Goal: Task Accomplishment & Management: Use online tool/utility

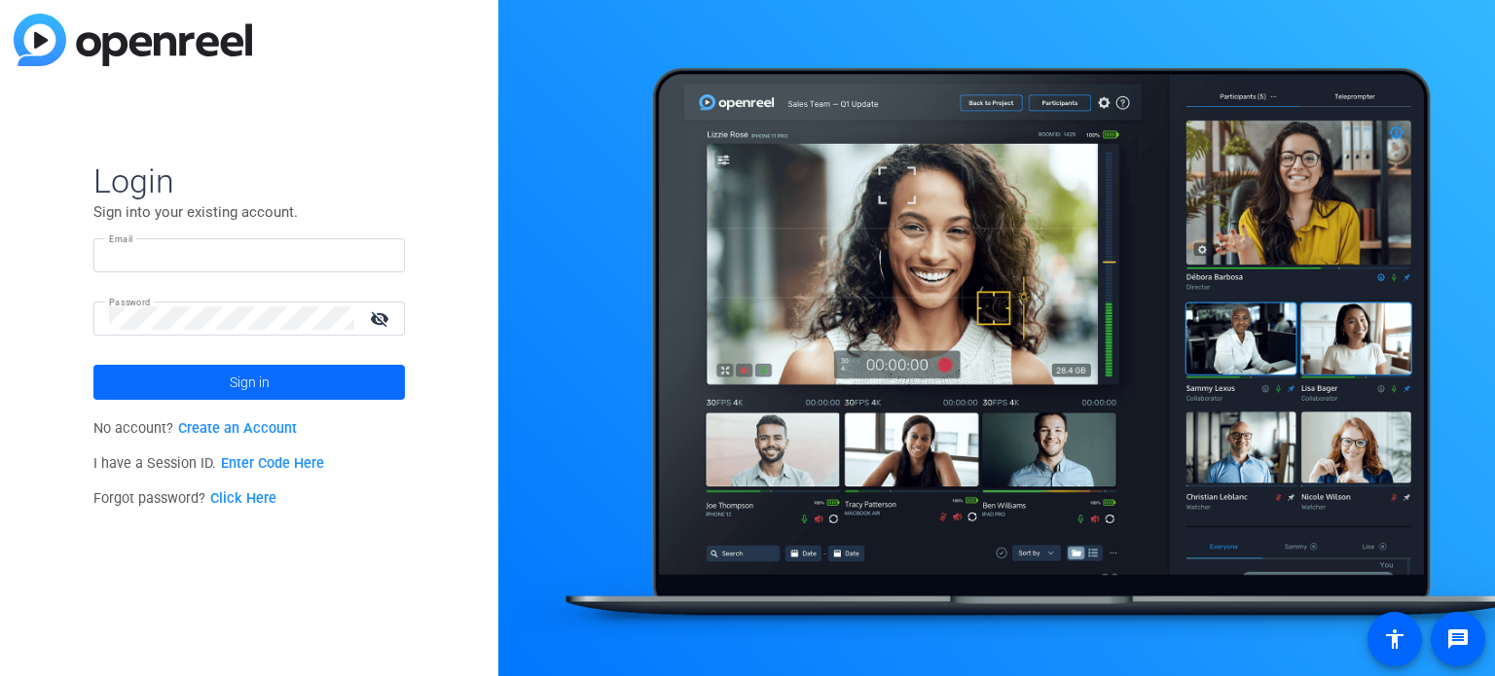
type input "aruperto@kpaonline.com"
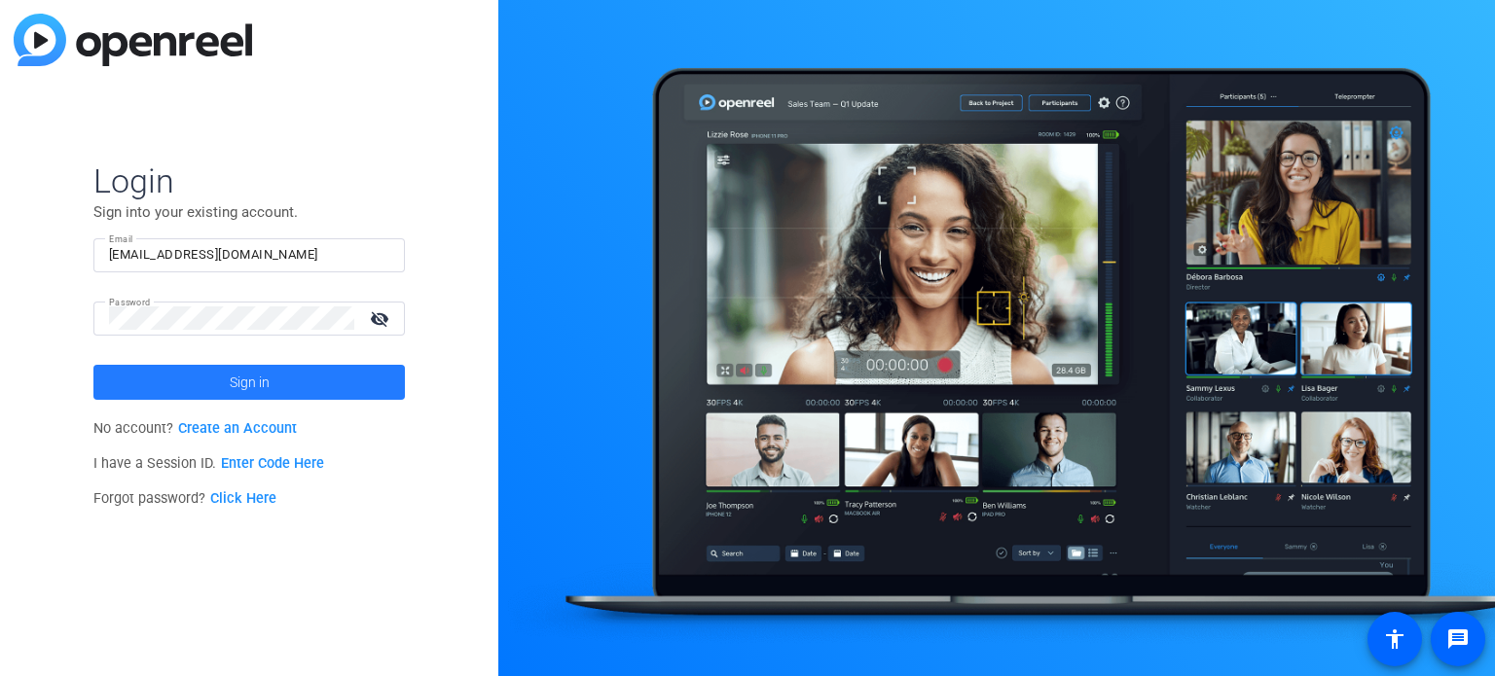
click at [203, 377] on span at bounding box center [248, 382] width 311 height 47
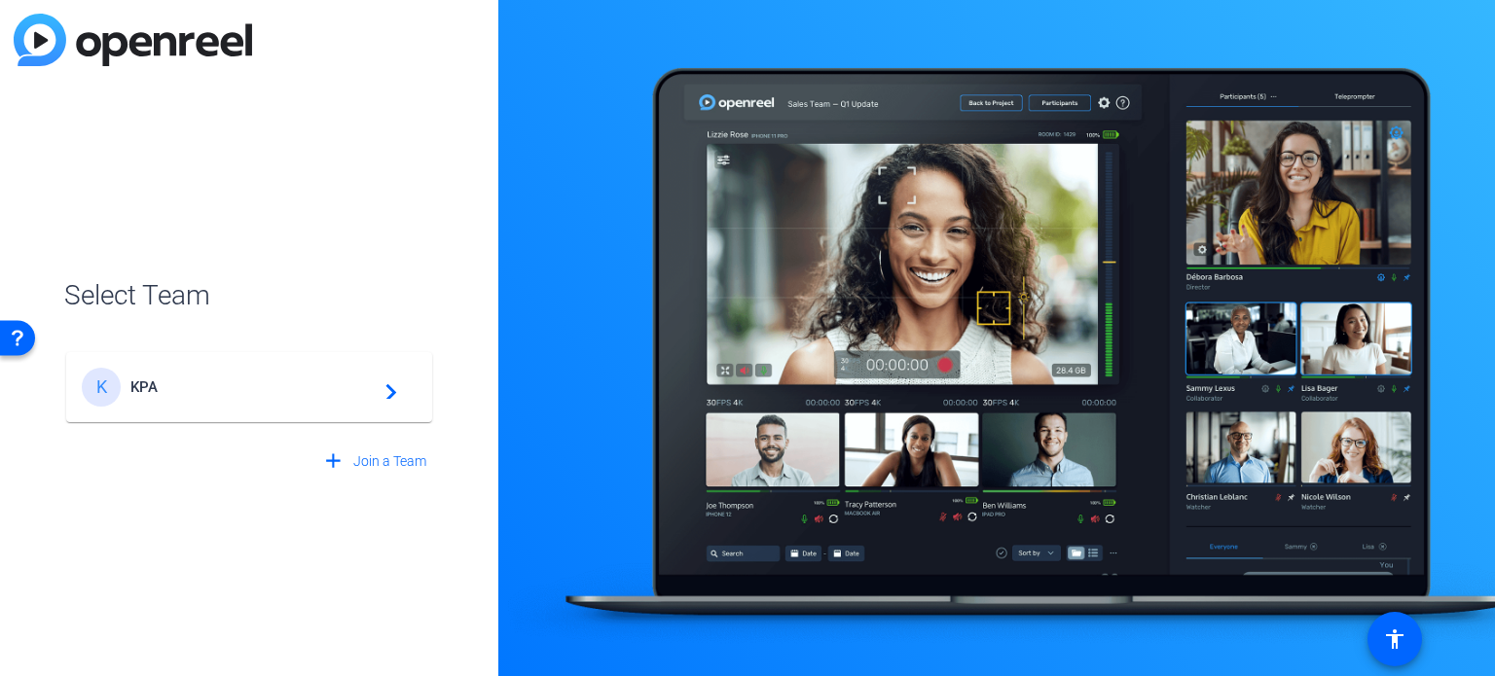
click at [203, 377] on div "K KPA navigate_next" at bounding box center [249, 387] width 335 height 39
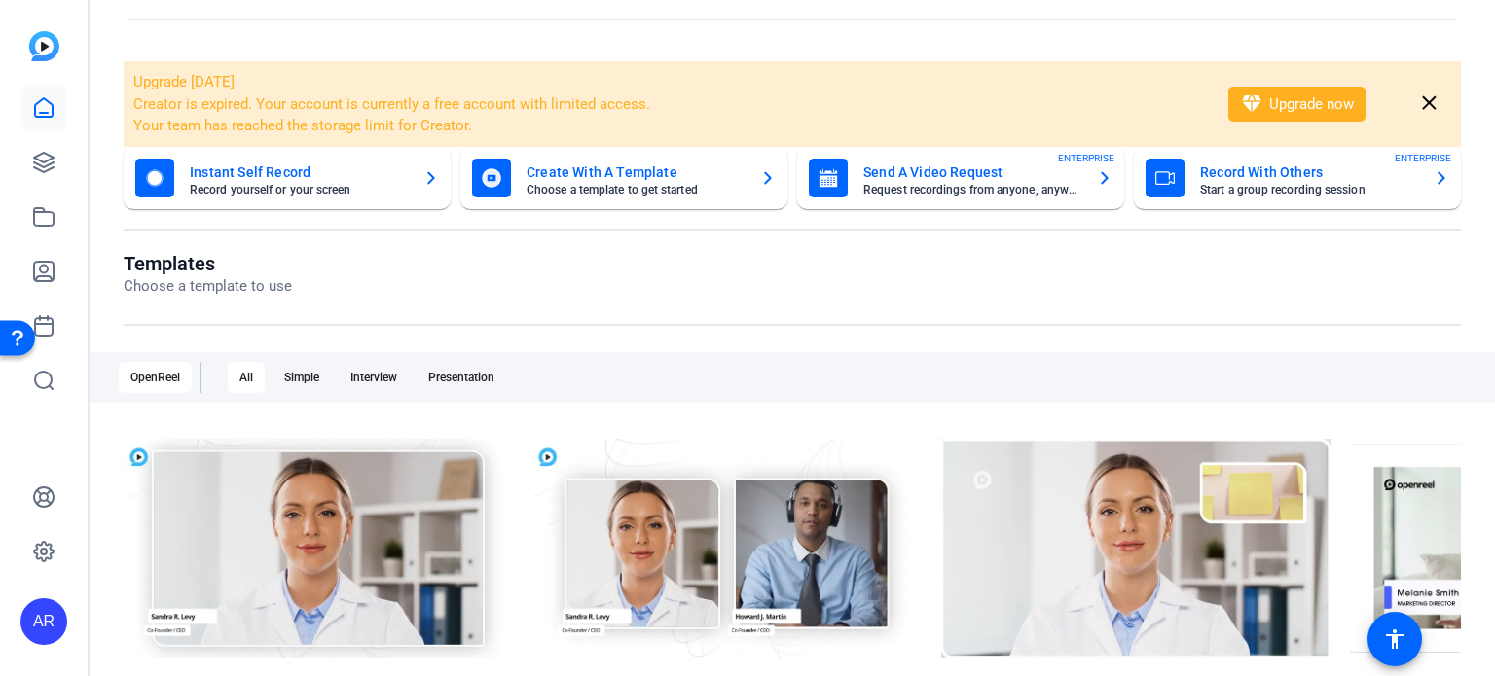
scroll to position [62, 0]
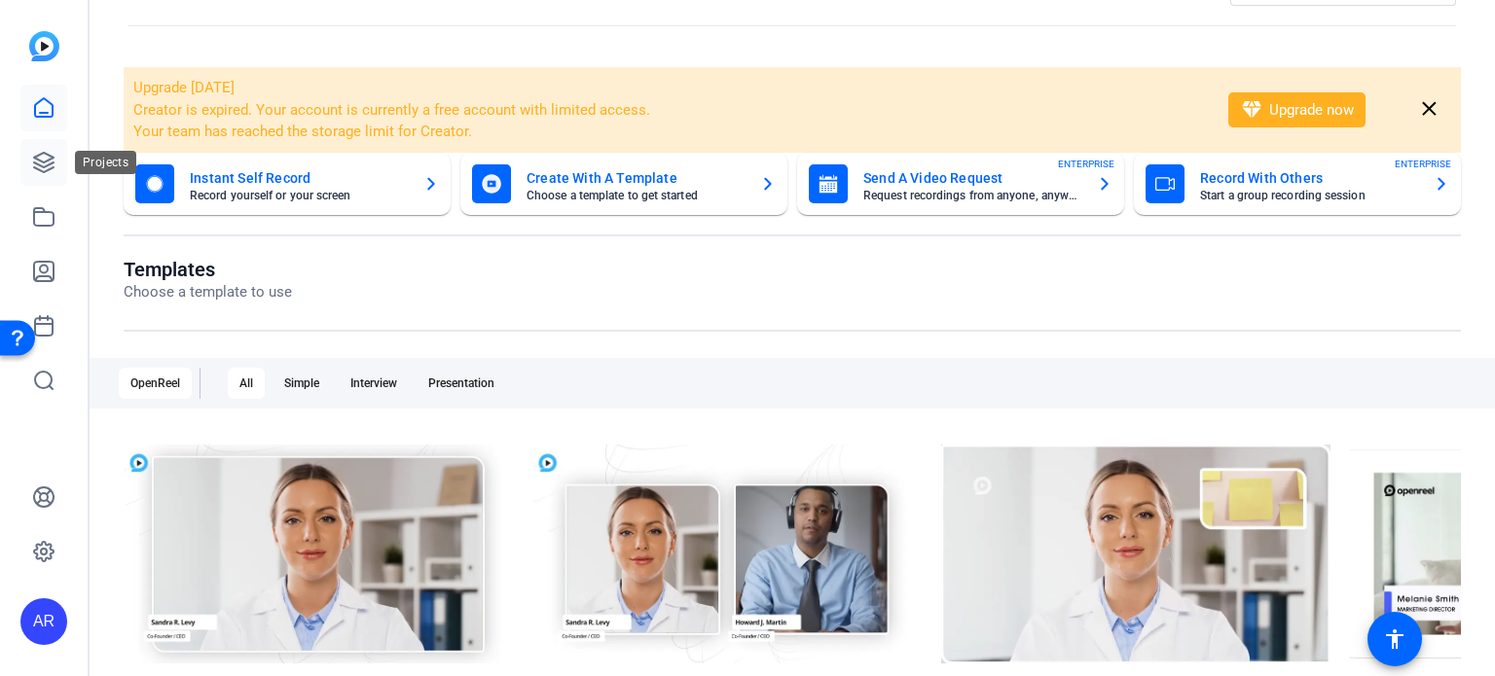
click at [48, 159] on icon at bounding box center [43, 162] width 19 height 19
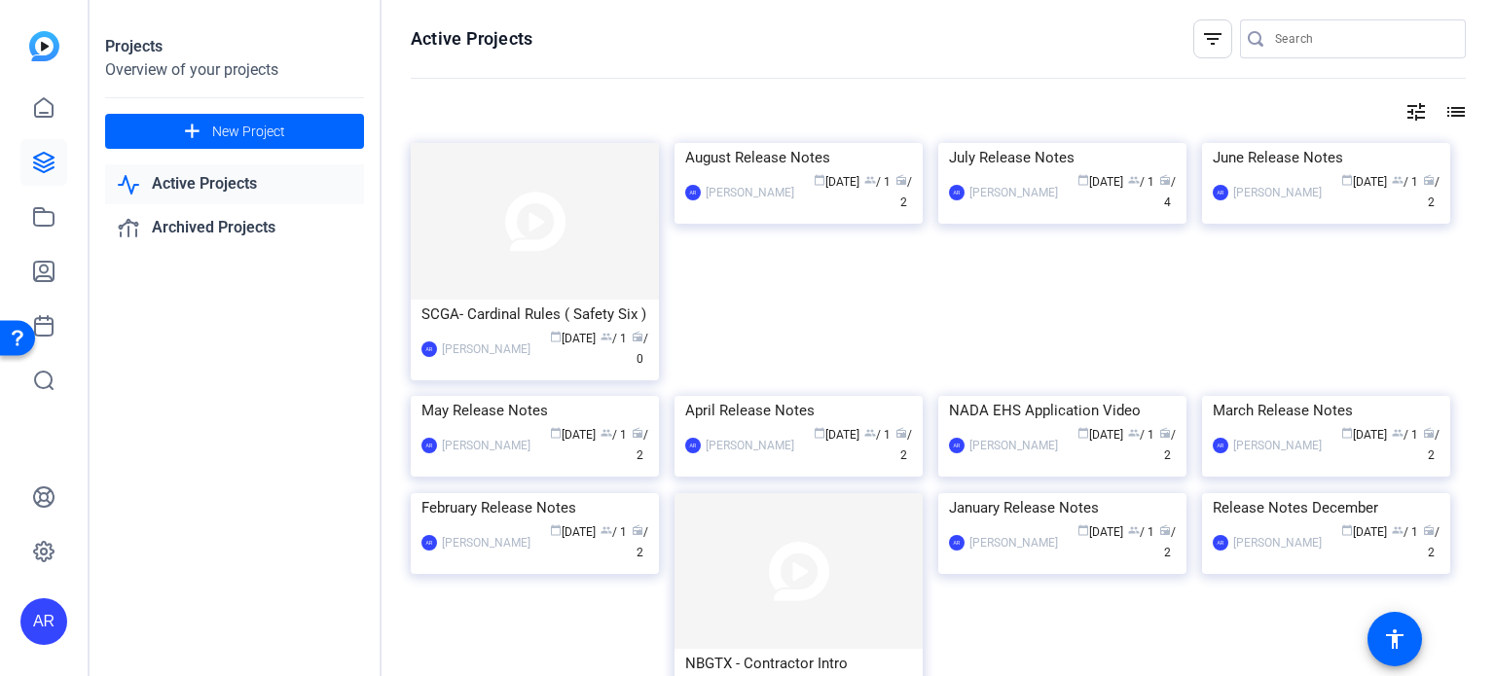
click at [1308, 43] on input "Search" at bounding box center [1362, 38] width 175 height 23
type input "TMS"
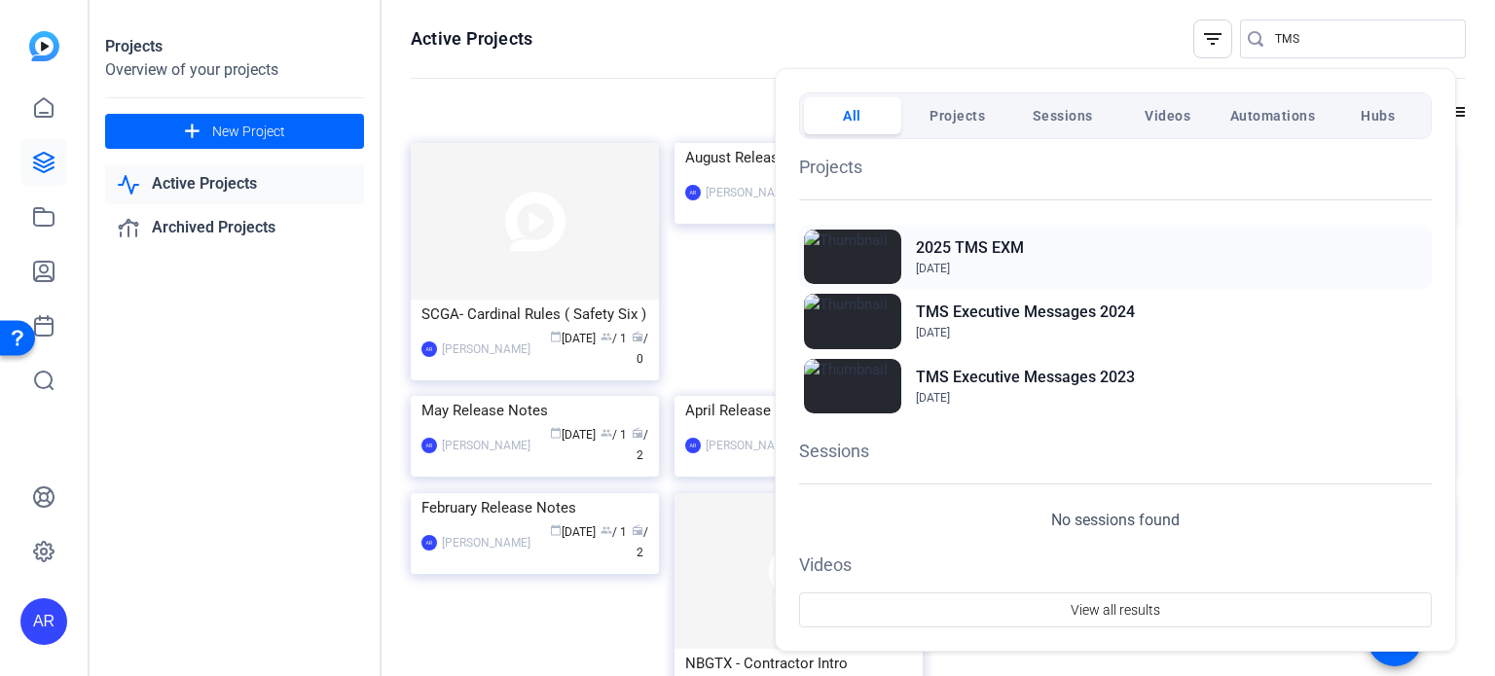
click at [982, 247] on h2 "2025 TMS EXM" at bounding box center [970, 247] width 108 height 23
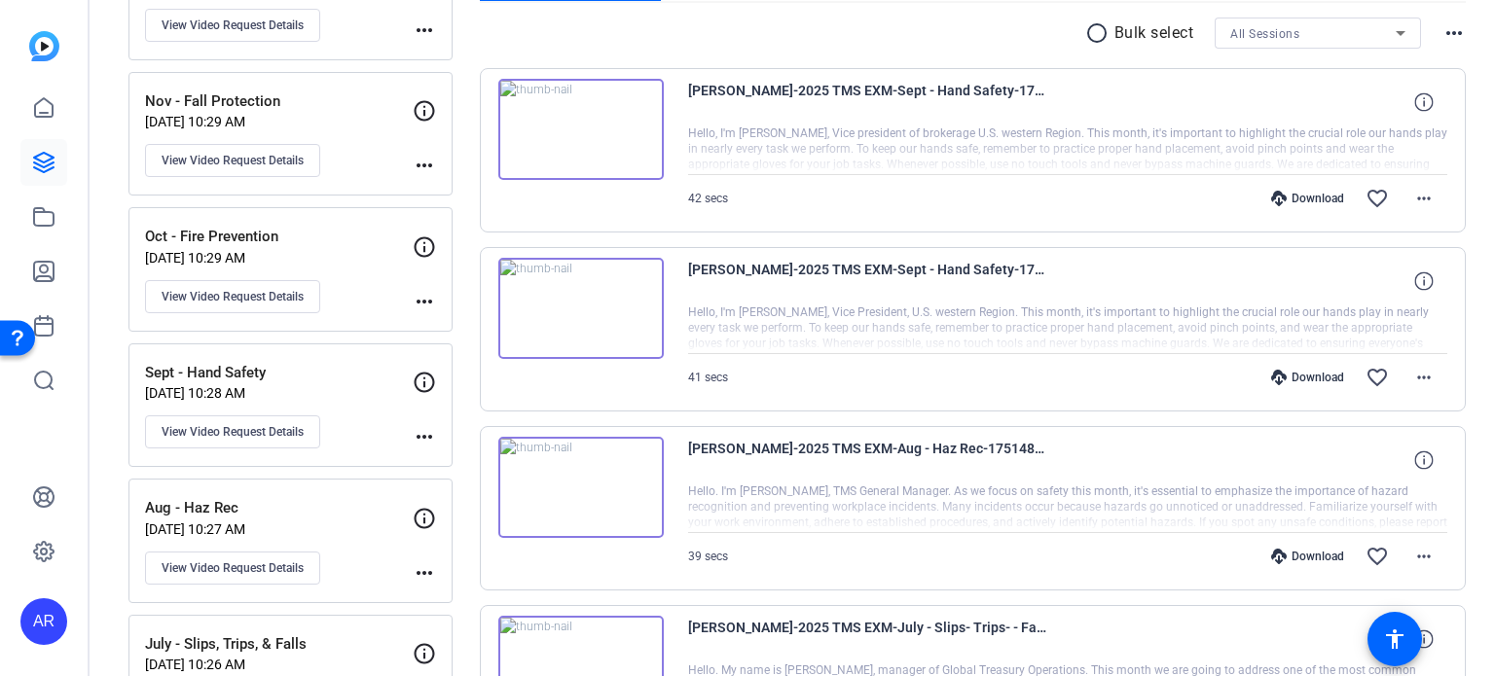
scroll to position [351, 0]
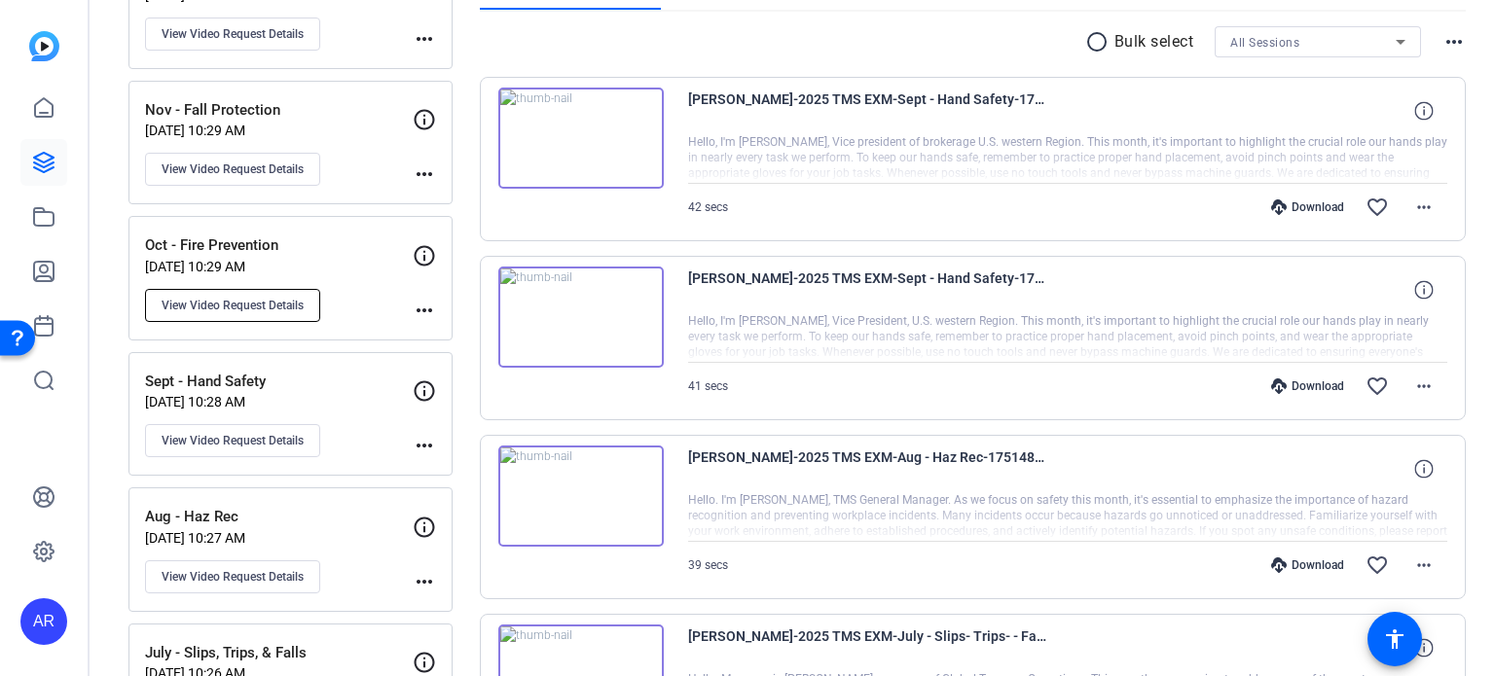
click at [257, 298] on span "View Video Request Details" at bounding box center [233, 306] width 142 height 16
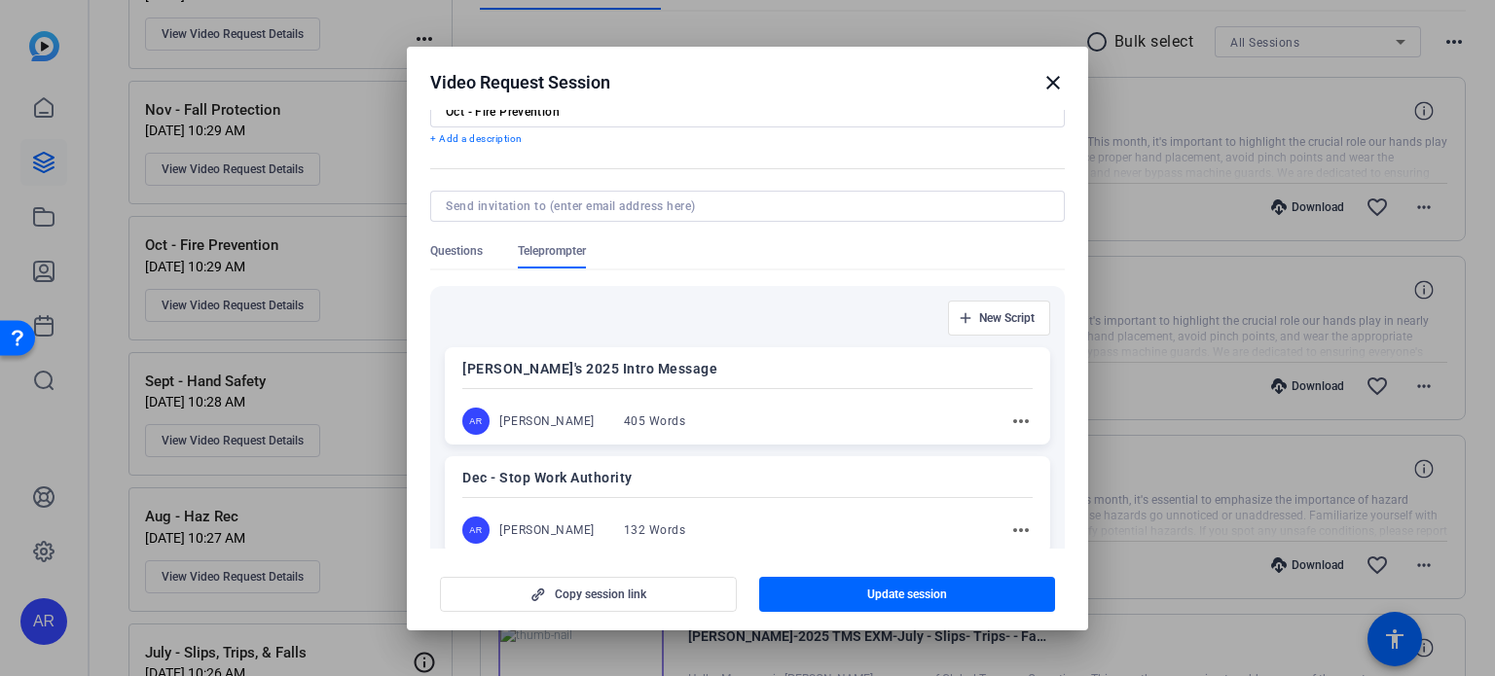
scroll to position [0, 0]
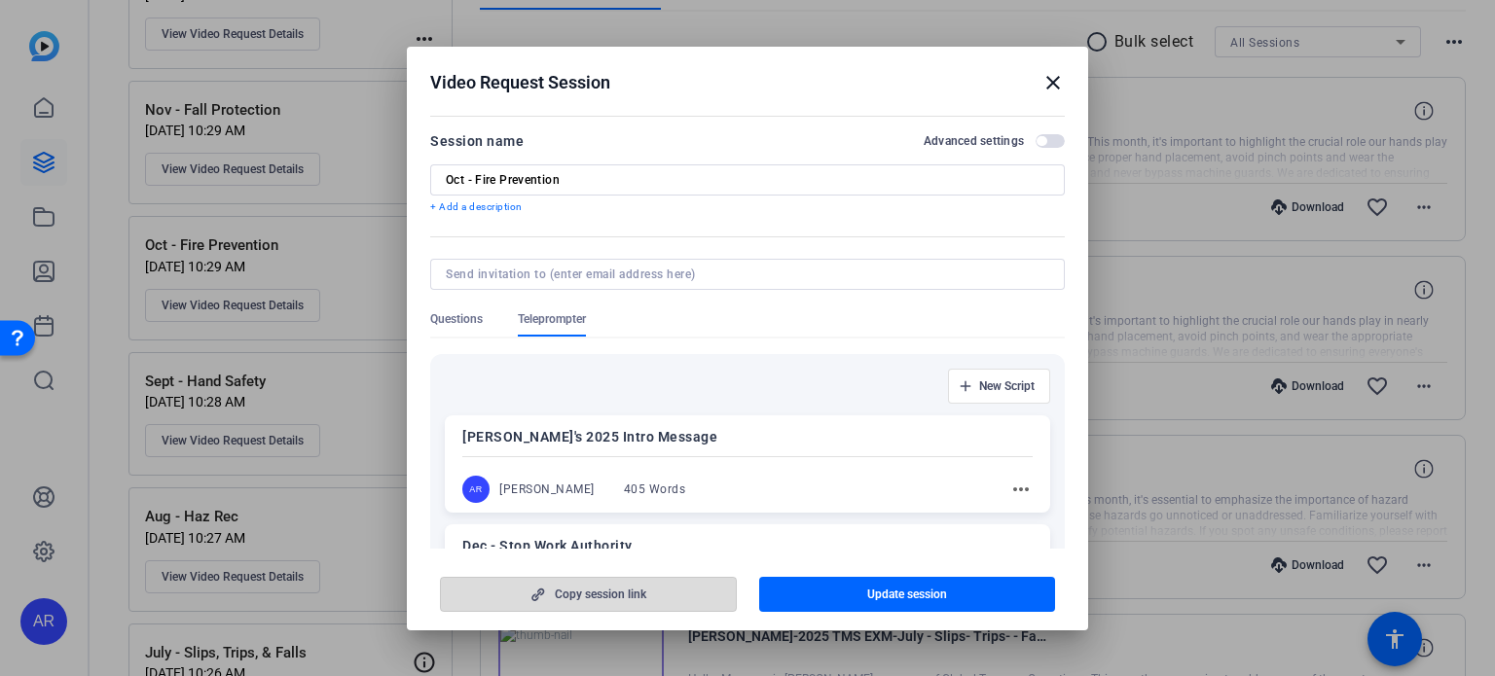
click at [598, 602] on span "button" at bounding box center [588, 594] width 295 height 47
click at [113, 560] on div at bounding box center [747, 338] width 1495 height 676
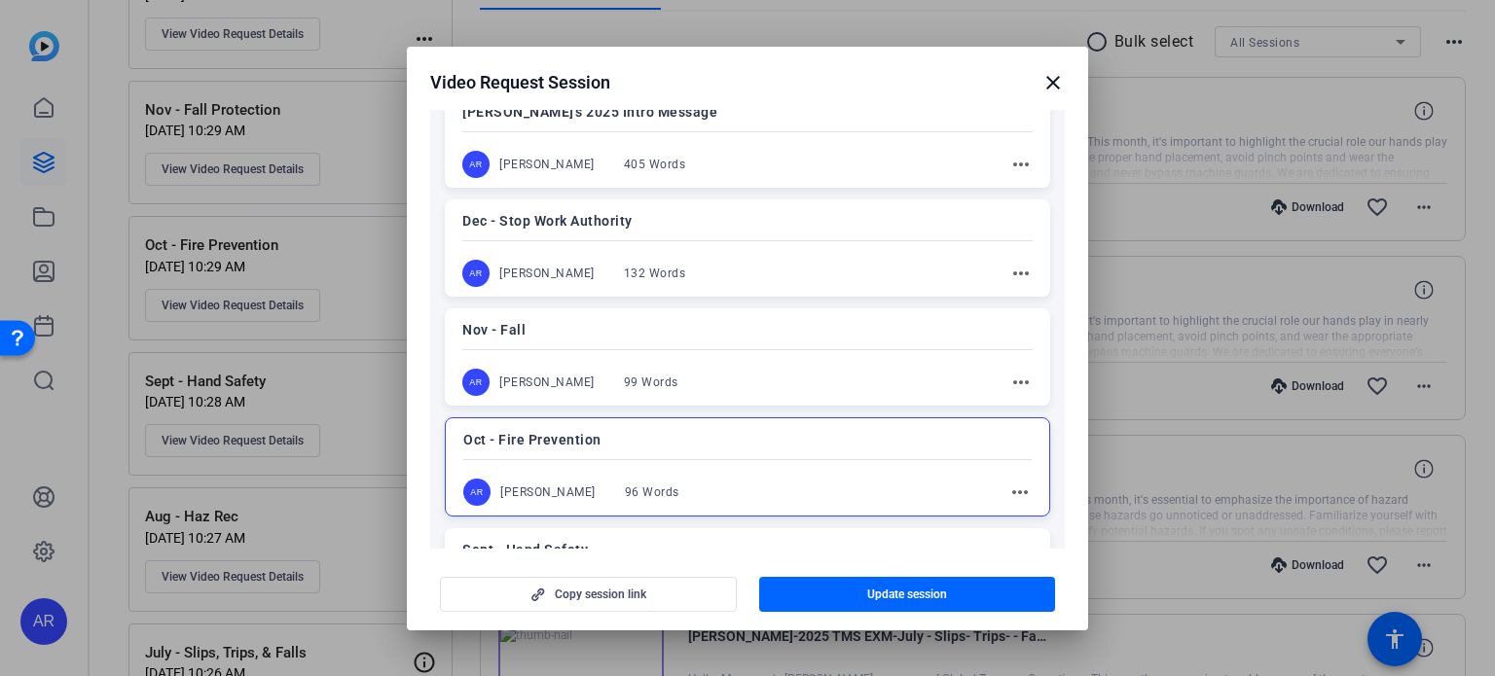
scroll to position [400, 0]
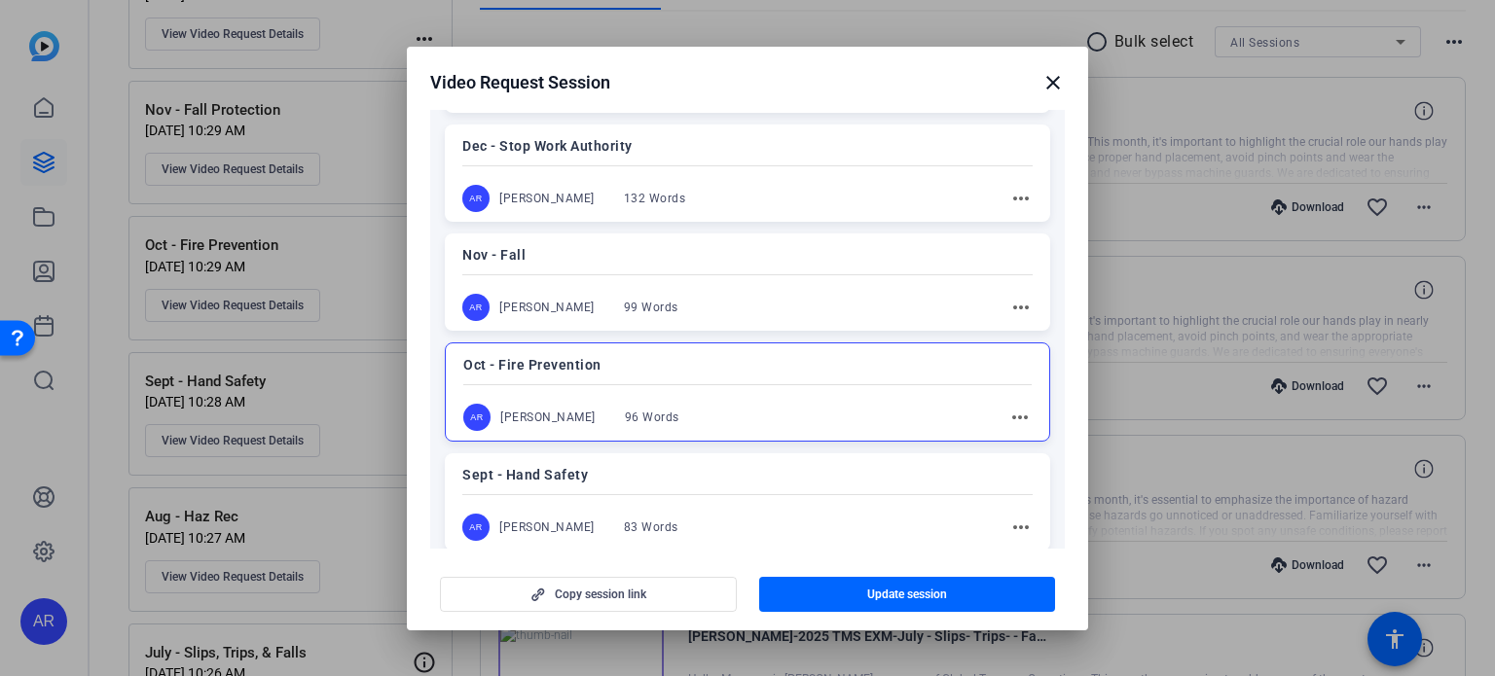
click at [1008, 415] on mat-icon "more_horiz" at bounding box center [1019, 417] width 23 height 23
click at [1023, 441] on span "Edit" at bounding box center [1053, 444] width 78 height 23
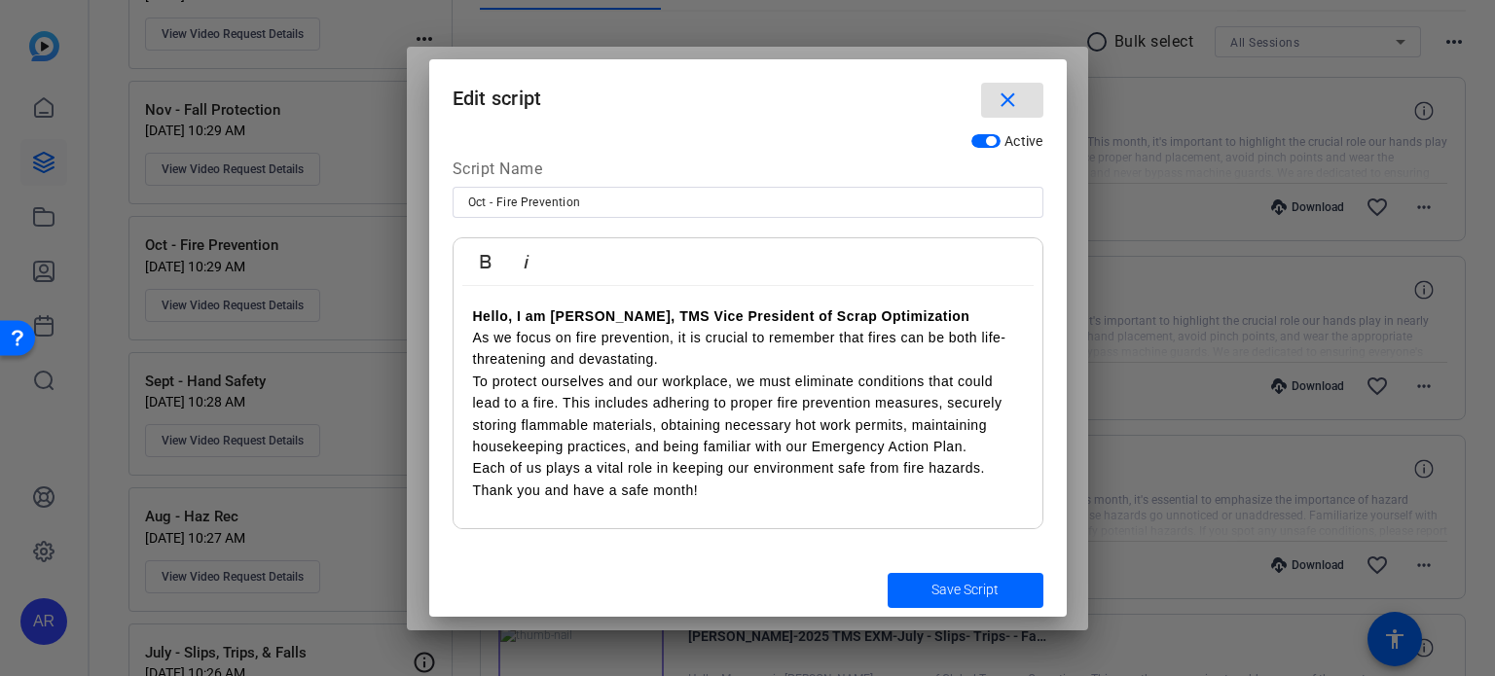
click at [1012, 108] on mat-icon "close" at bounding box center [1007, 101] width 24 height 24
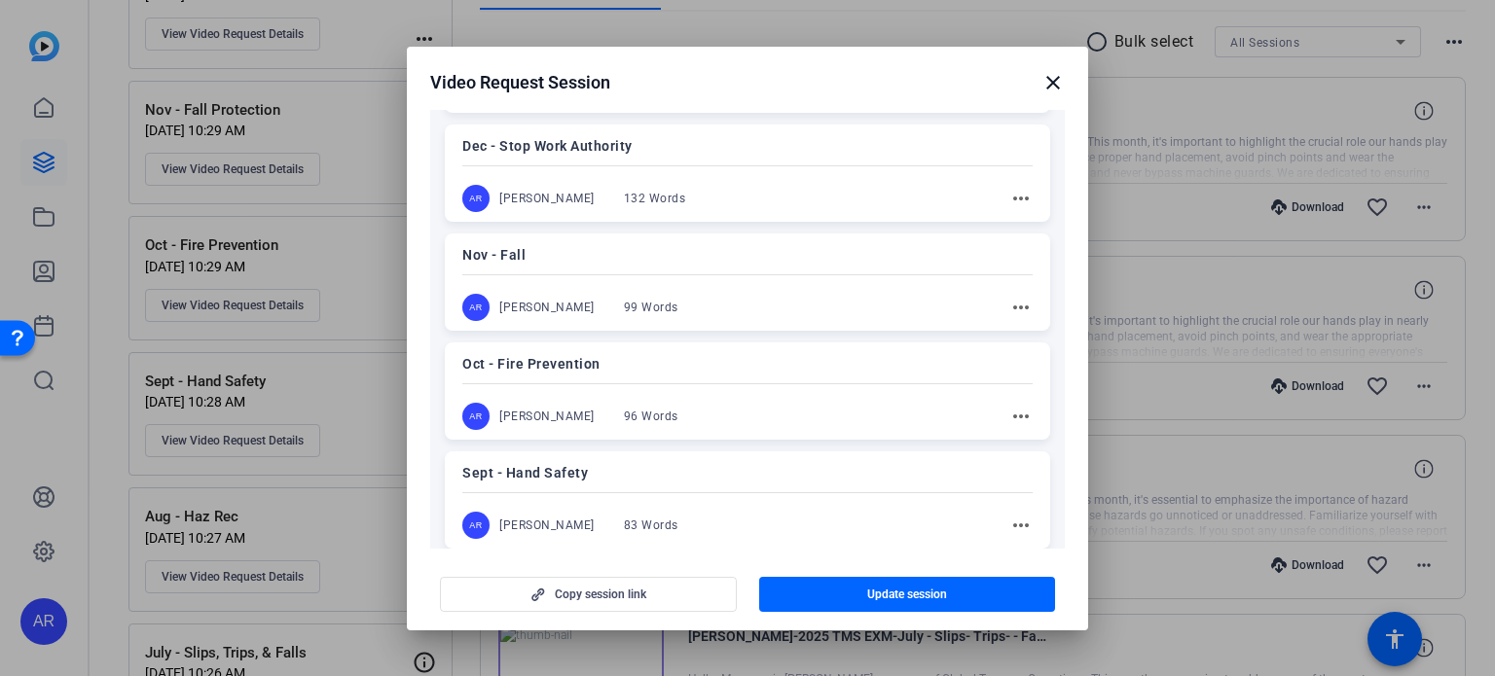
click at [829, 390] on div "Oct - Fire Prevention AR [PERSON_NAME] 96 Words more_horiz" at bounding box center [747, 391] width 605 height 97
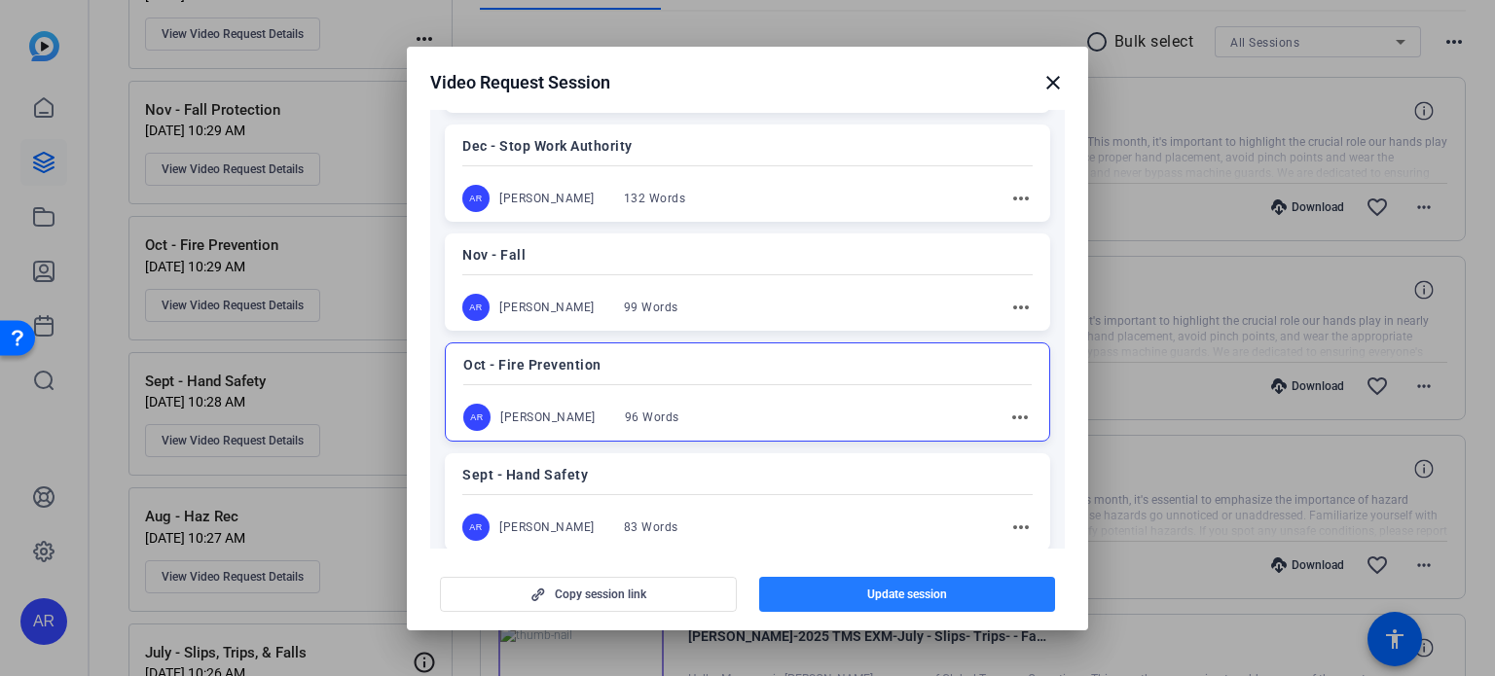
click at [857, 592] on span "button" at bounding box center [907, 594] width 297 height 47
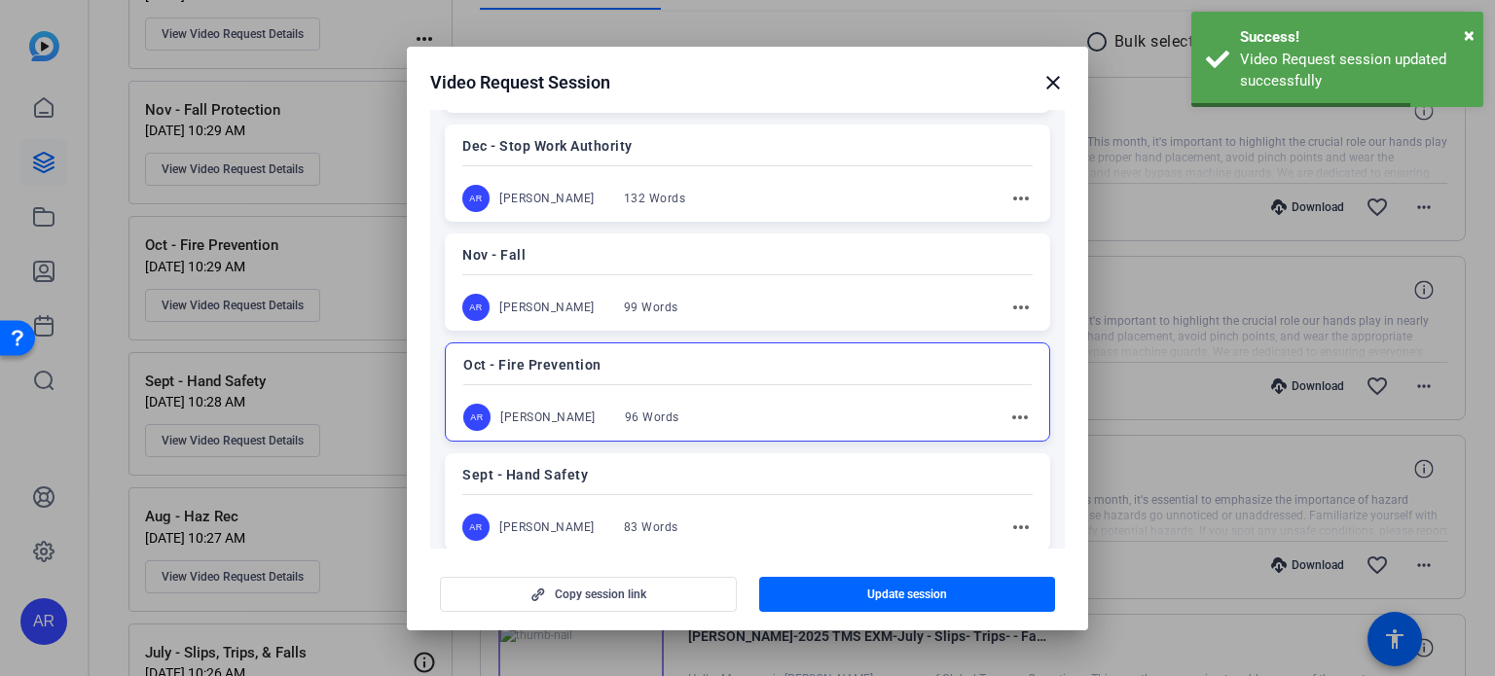
click at [1054, 81] on mat-icon "close" at bounding box center [1052, 82] width 23 height 23
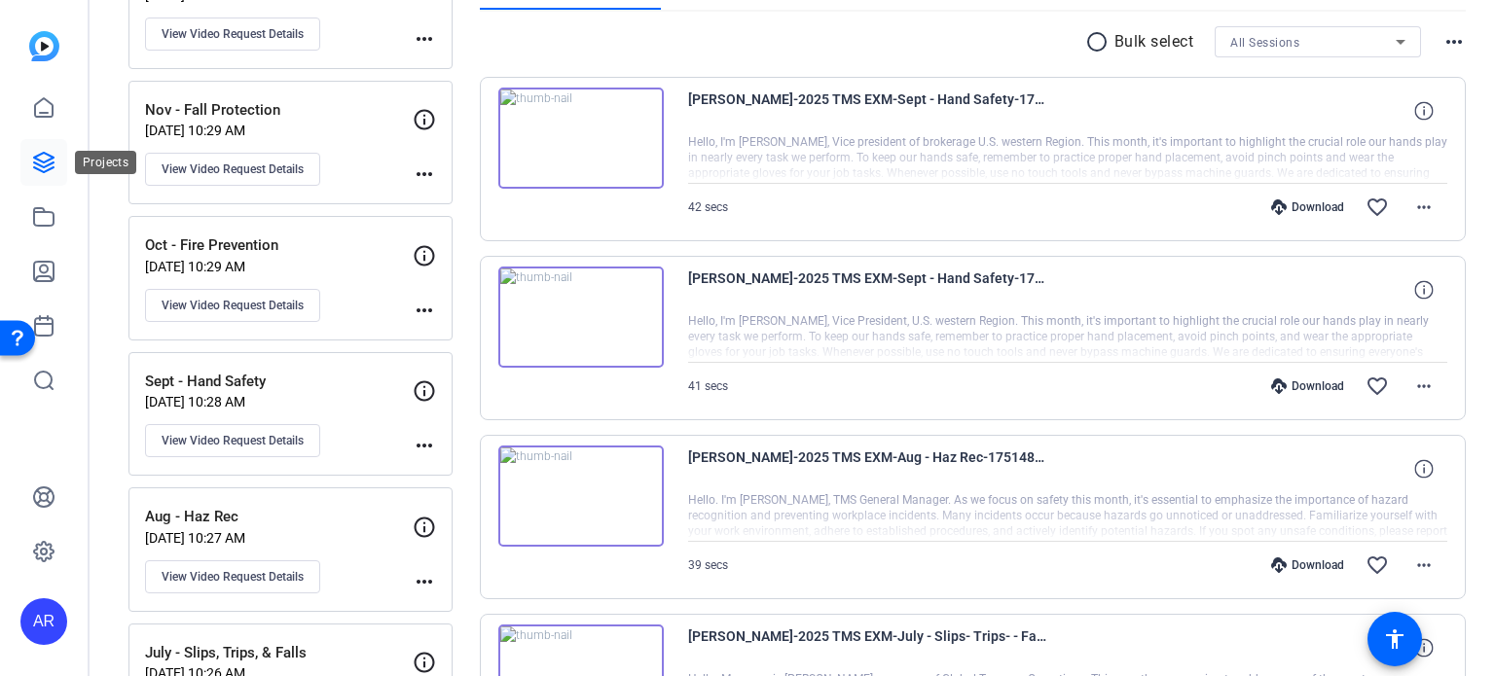
click at [35, 146] on link at bounding box center [43, 162] width 47 height 47
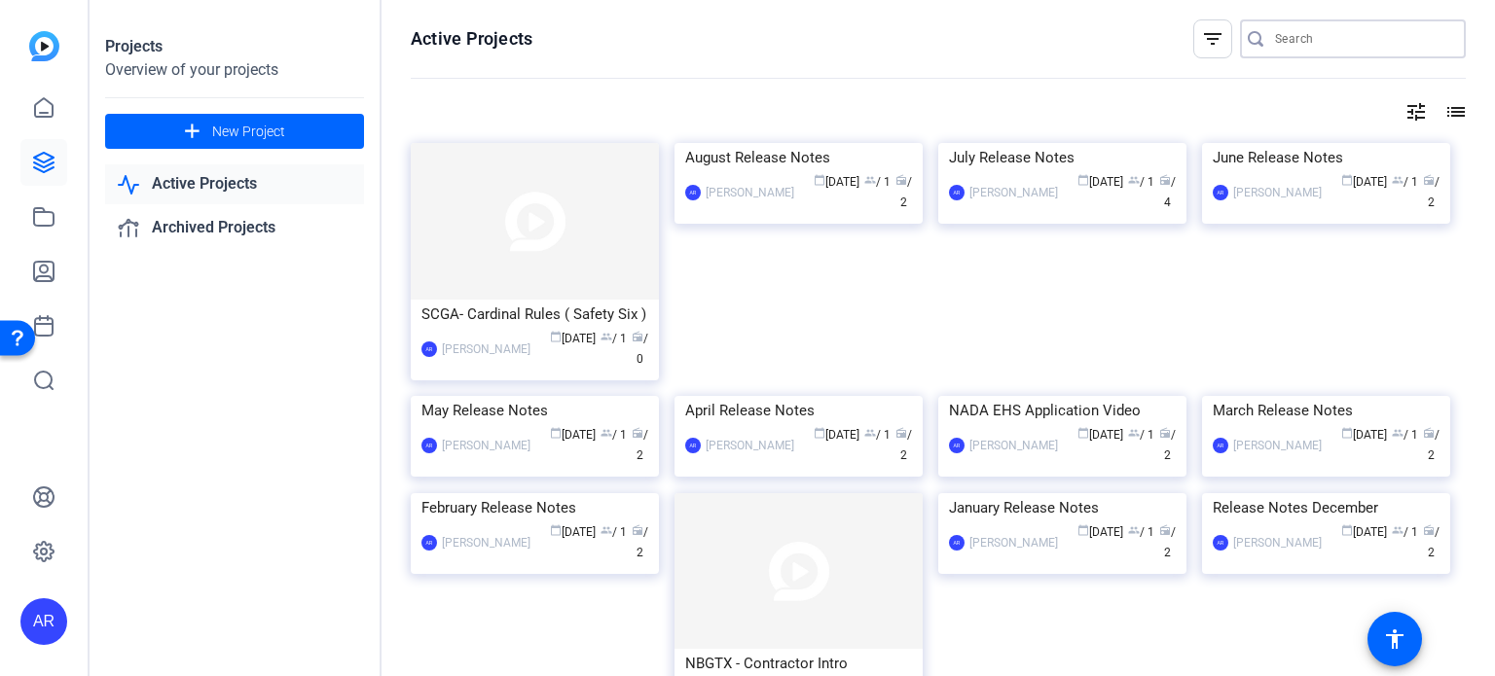
click at [1292, 46] on input "Search" at bounding box center [1362, 38] width 175 height 23
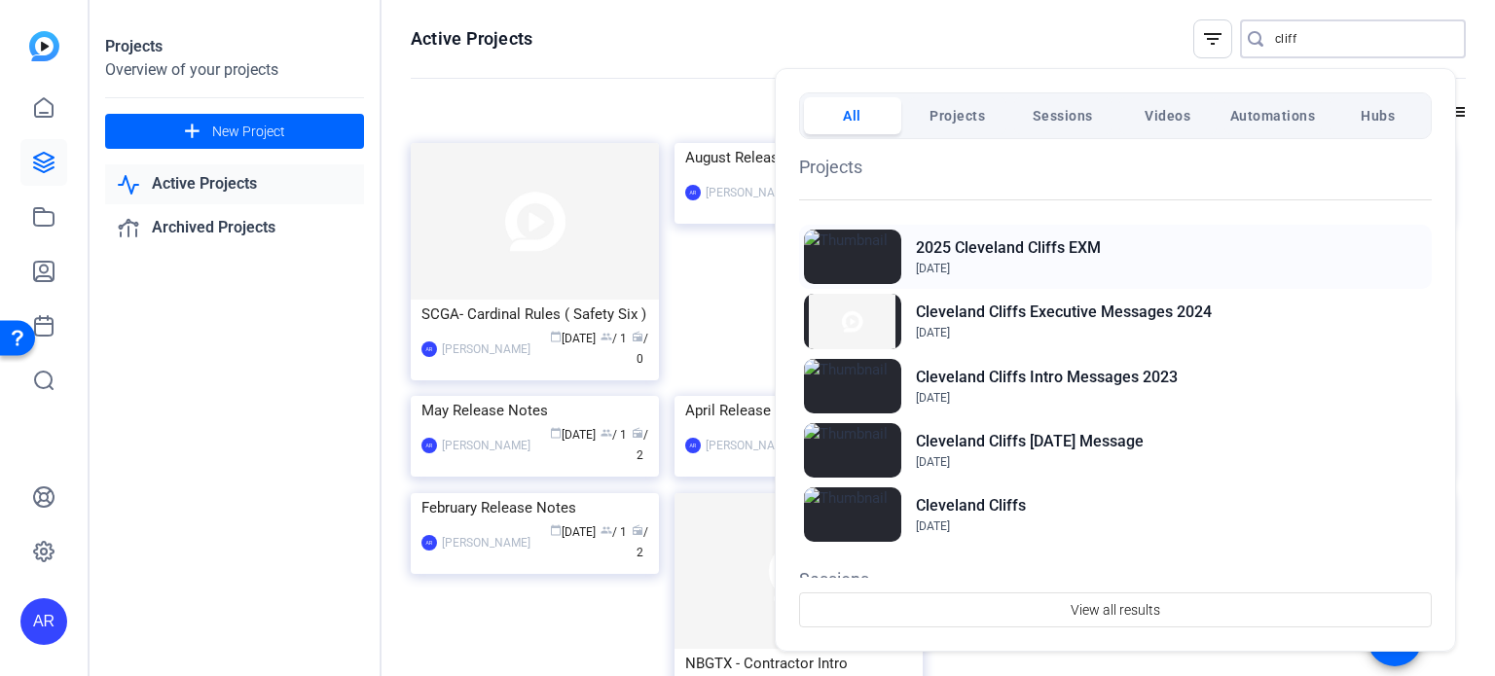
type input "cliff"
click at [1056, 252] on h2 "2025 Cleveland Cliffs EXM" at bounding box center [1008, 247] width 185 height 23
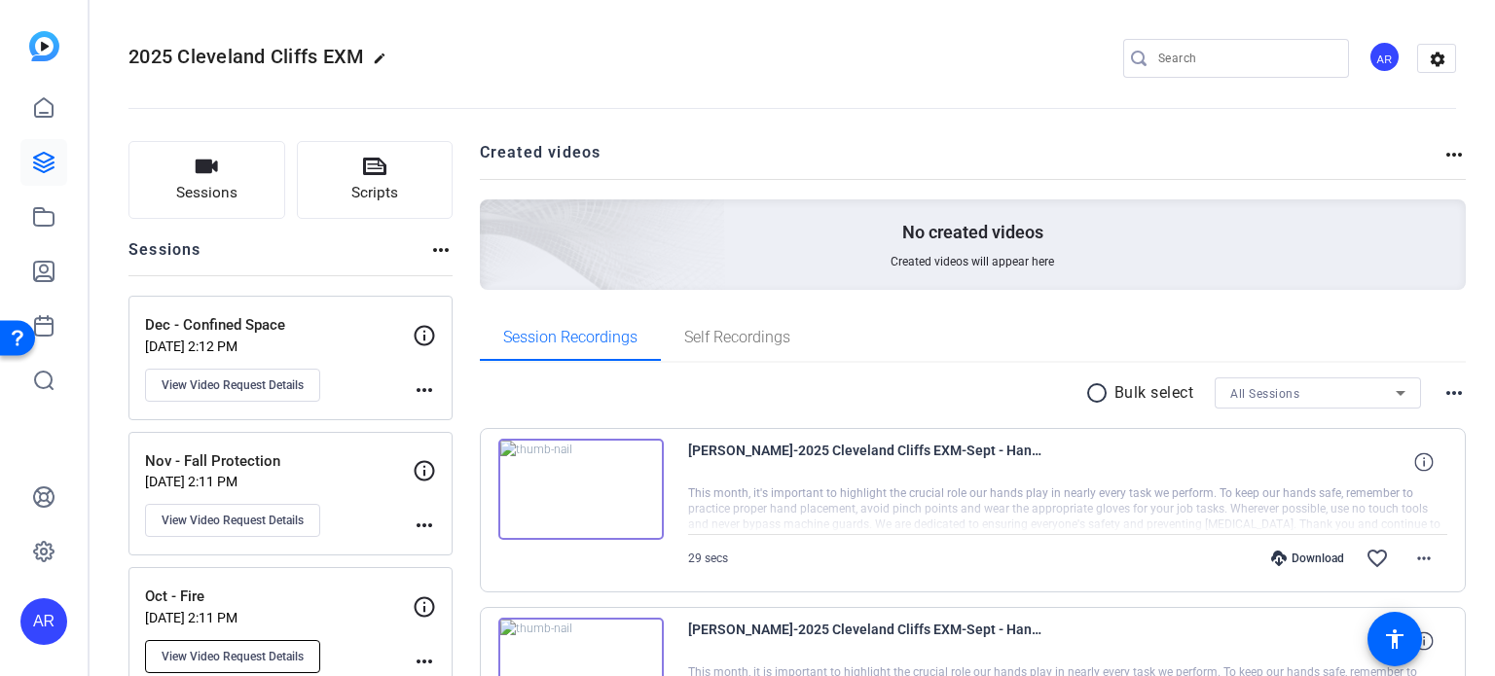
click at [258, 652] on span "View Video Request Details" at bounding box center [233, 657] width 142 height 16
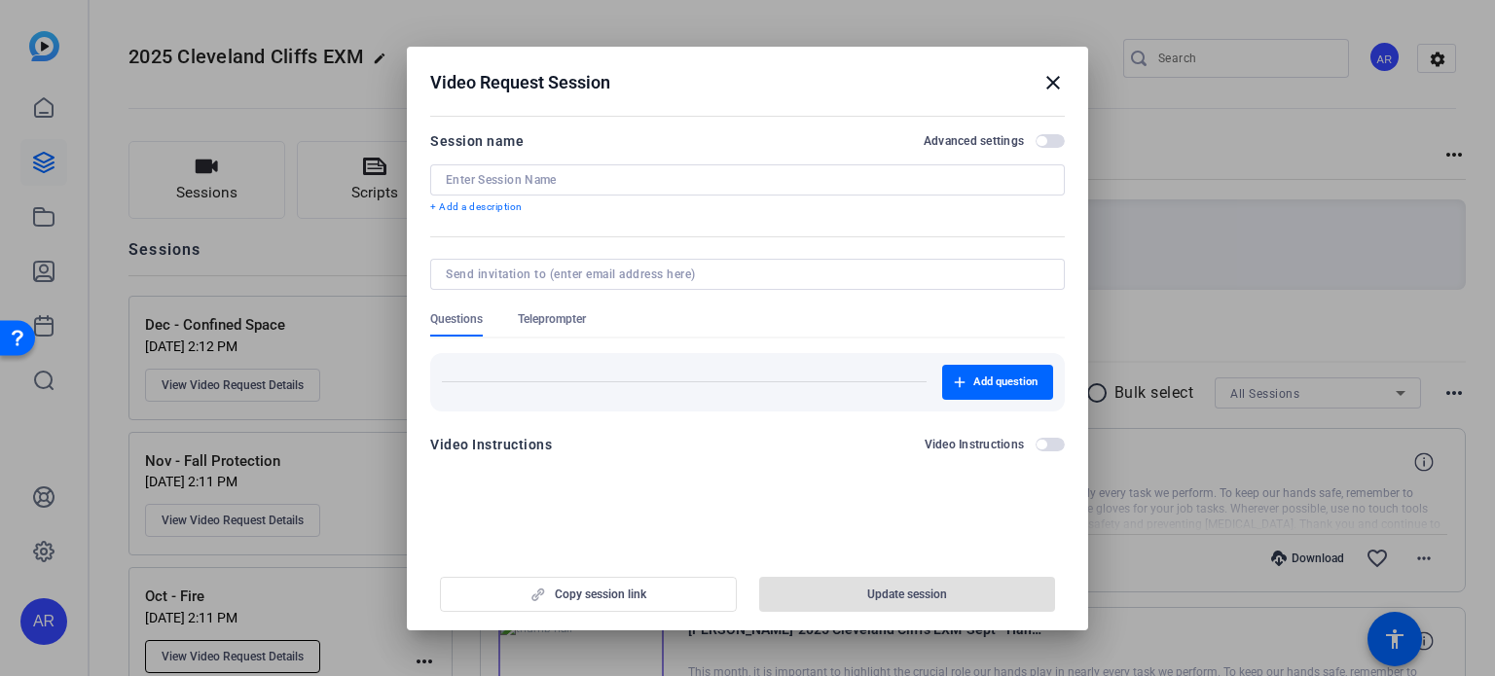
type input "Oct - Fire"
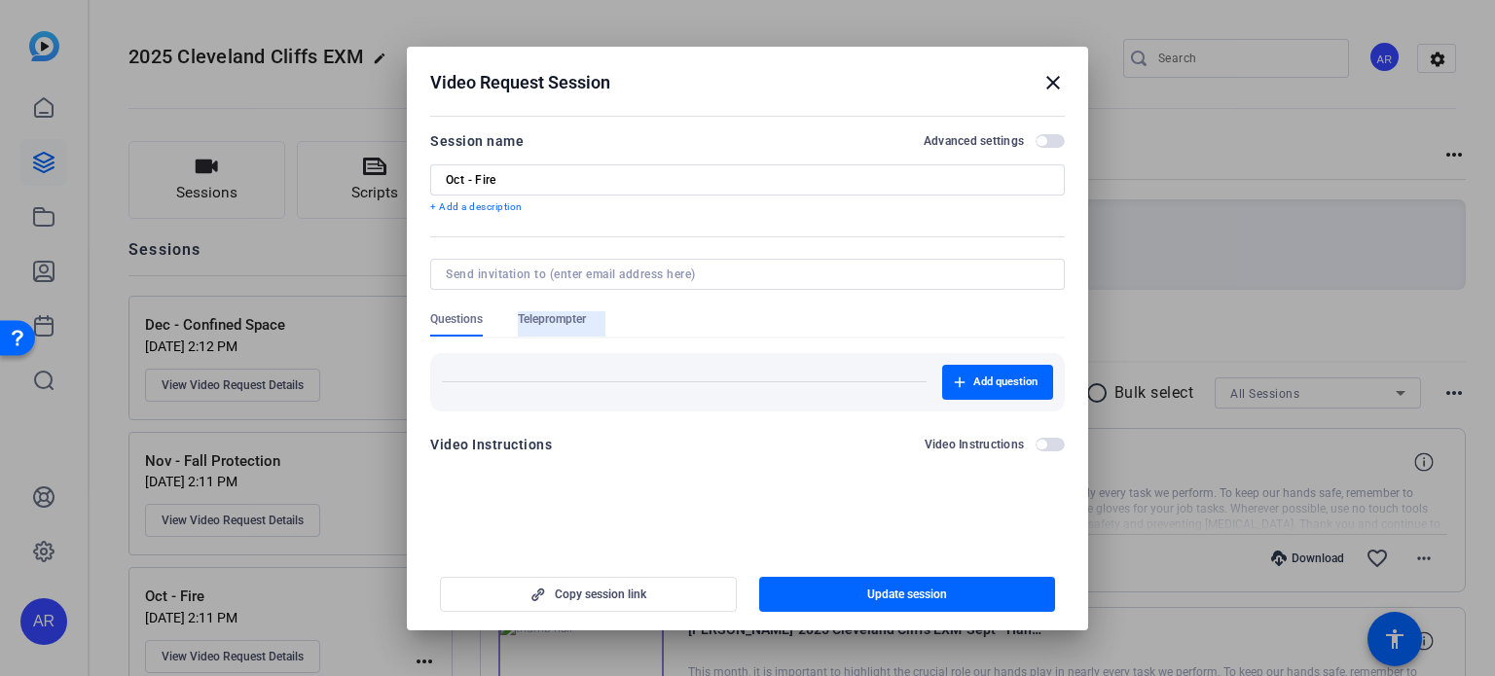
click at [570, 330] on span "Teleprompter" at bounding box center [552, 323] width 68 height 25
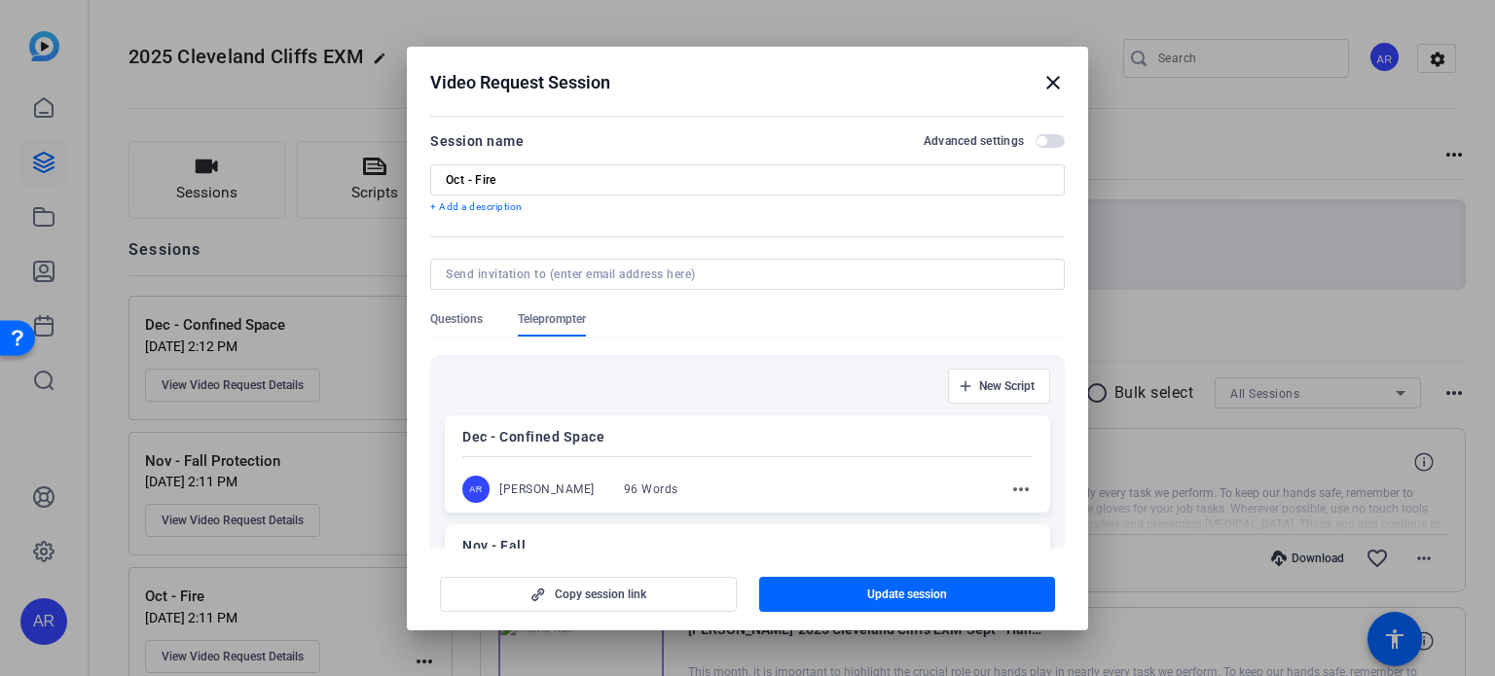
click at [469, 319] on span "Questions" at bounding box center [456, 319] width 53 height 16
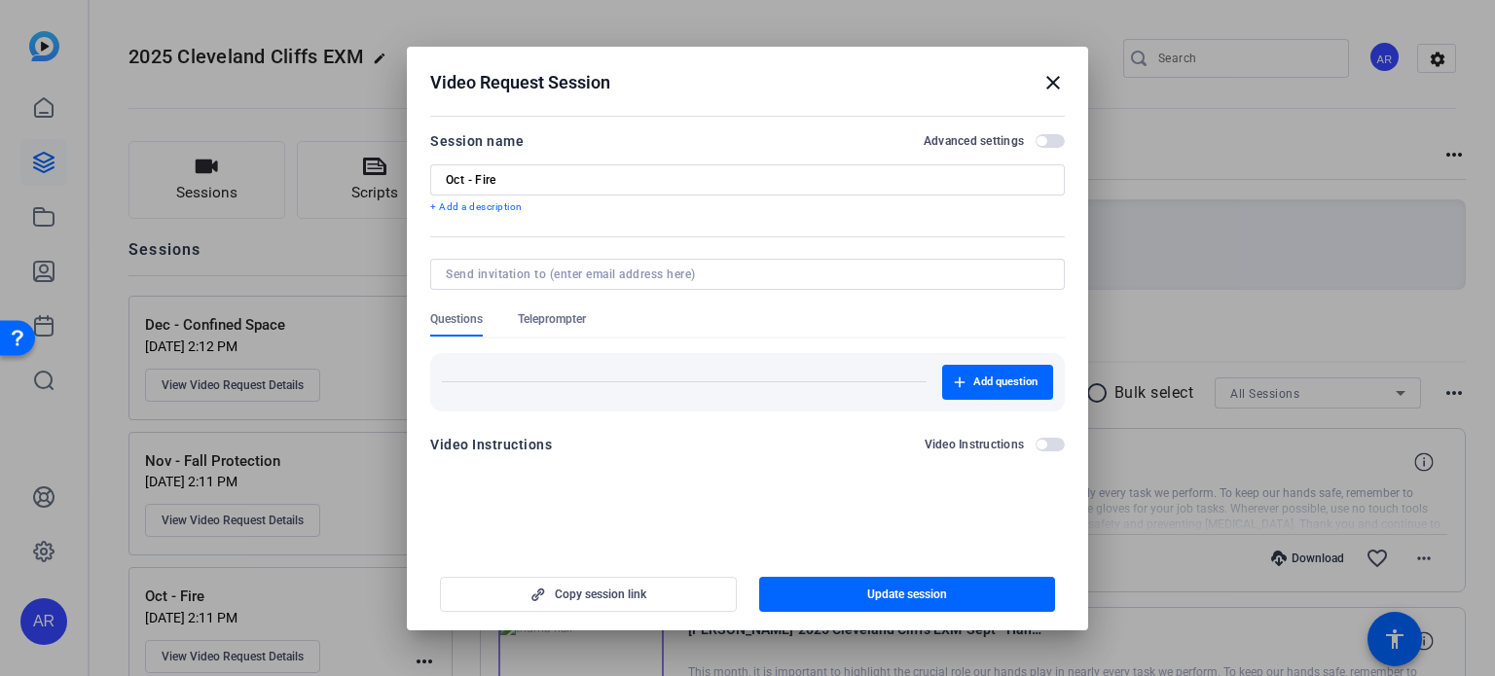
click at [543, 311] on span "Teleprompter" at bounding box center [552, 319] width 68 height 16
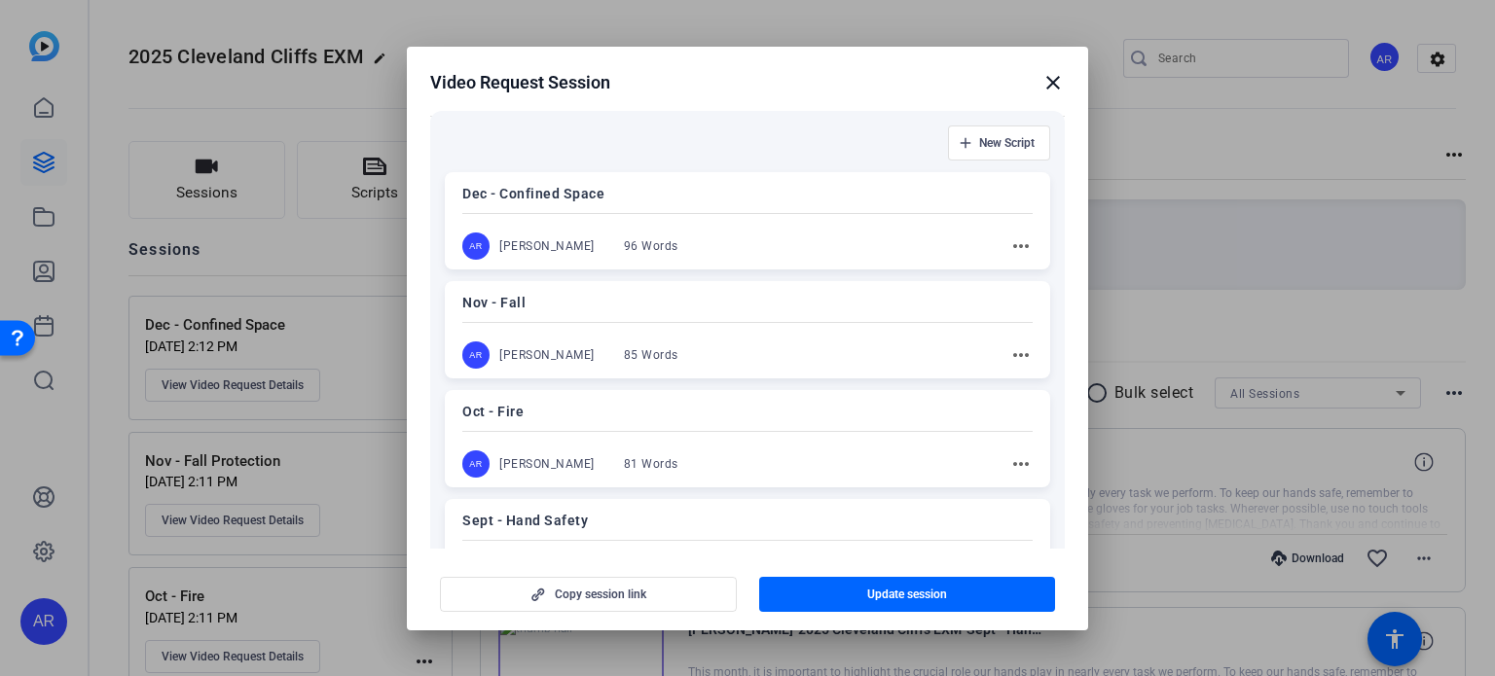
scroll to position [247, 0]
click at [777, 412] on p "Oct - Fire" at bounding box center [747, 407] width 570 height 23
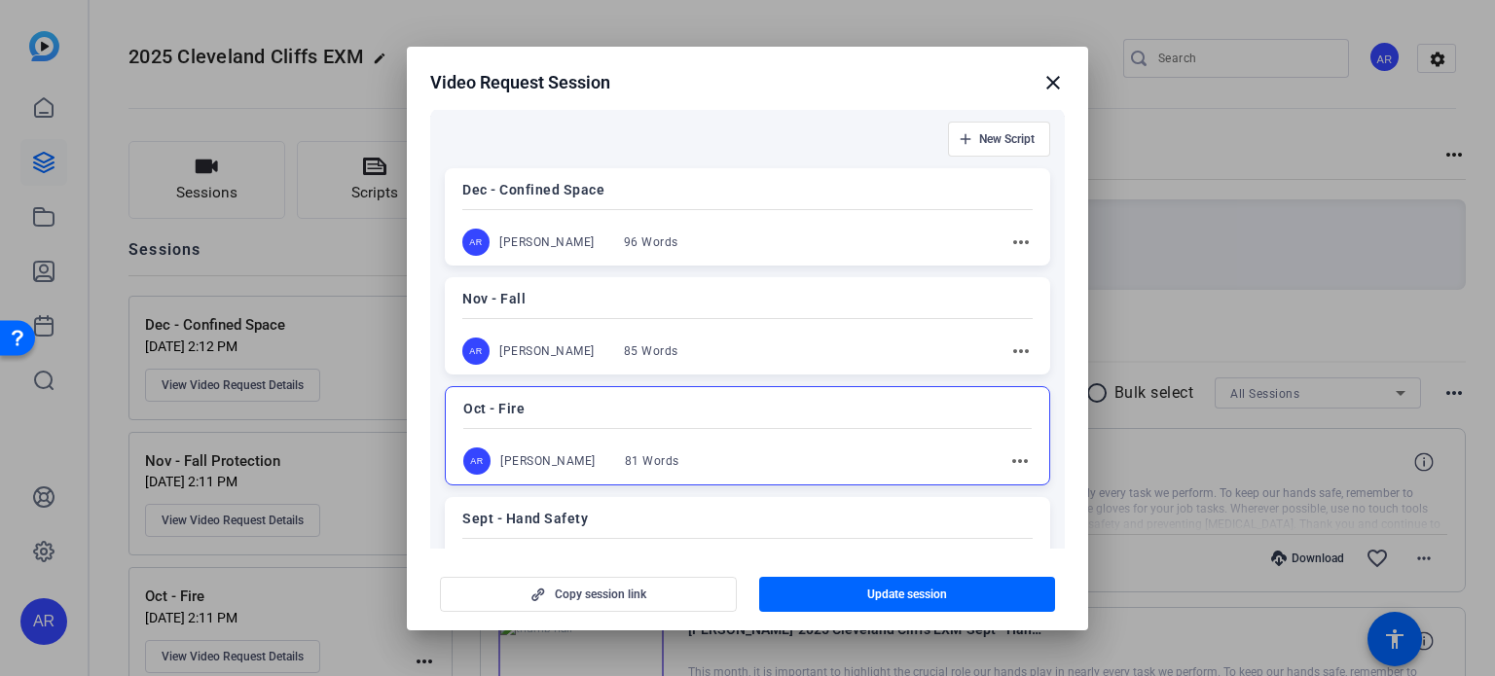
click at [1011, 454] on mat-icon "more_horiz" at bounding box center [1019, 461] width 23 height 23
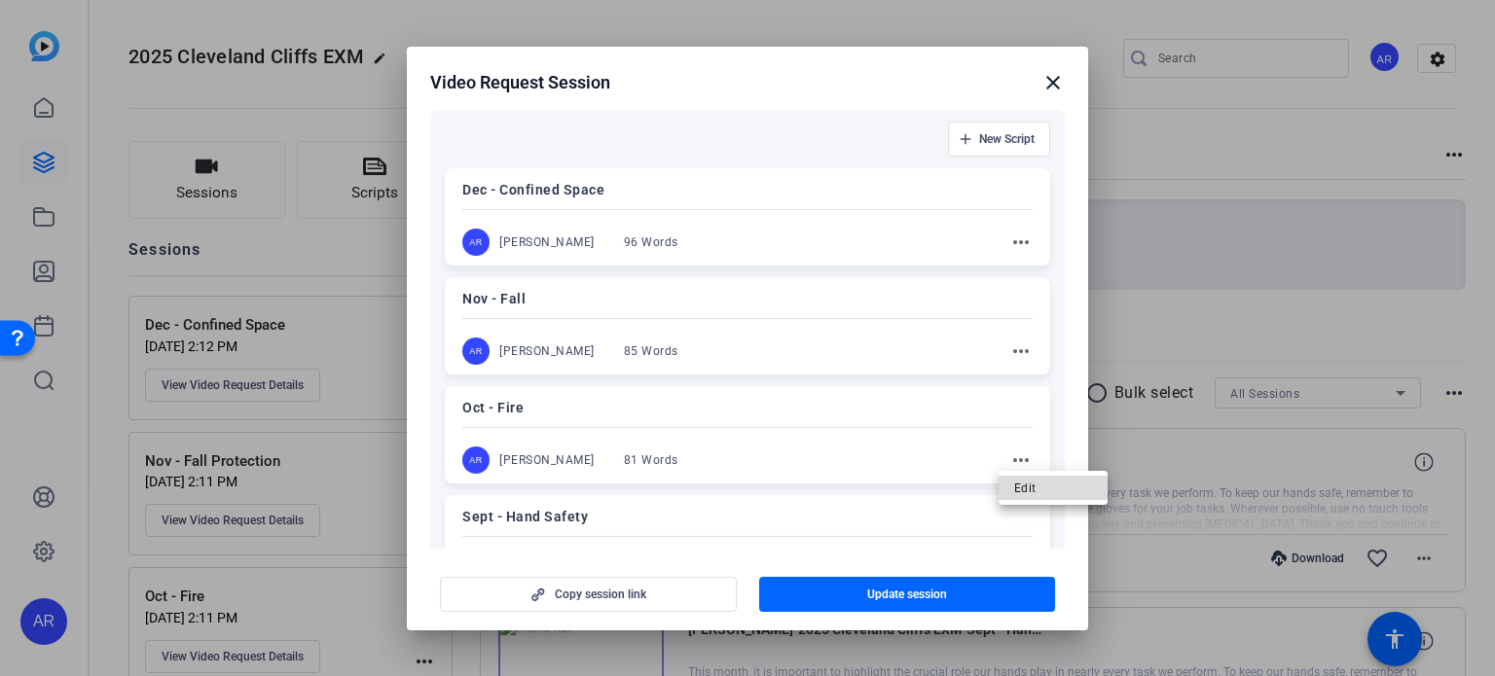
click at [1021, 489] on span "Edit" at bounding box center [1053, 488] width 78 height 23
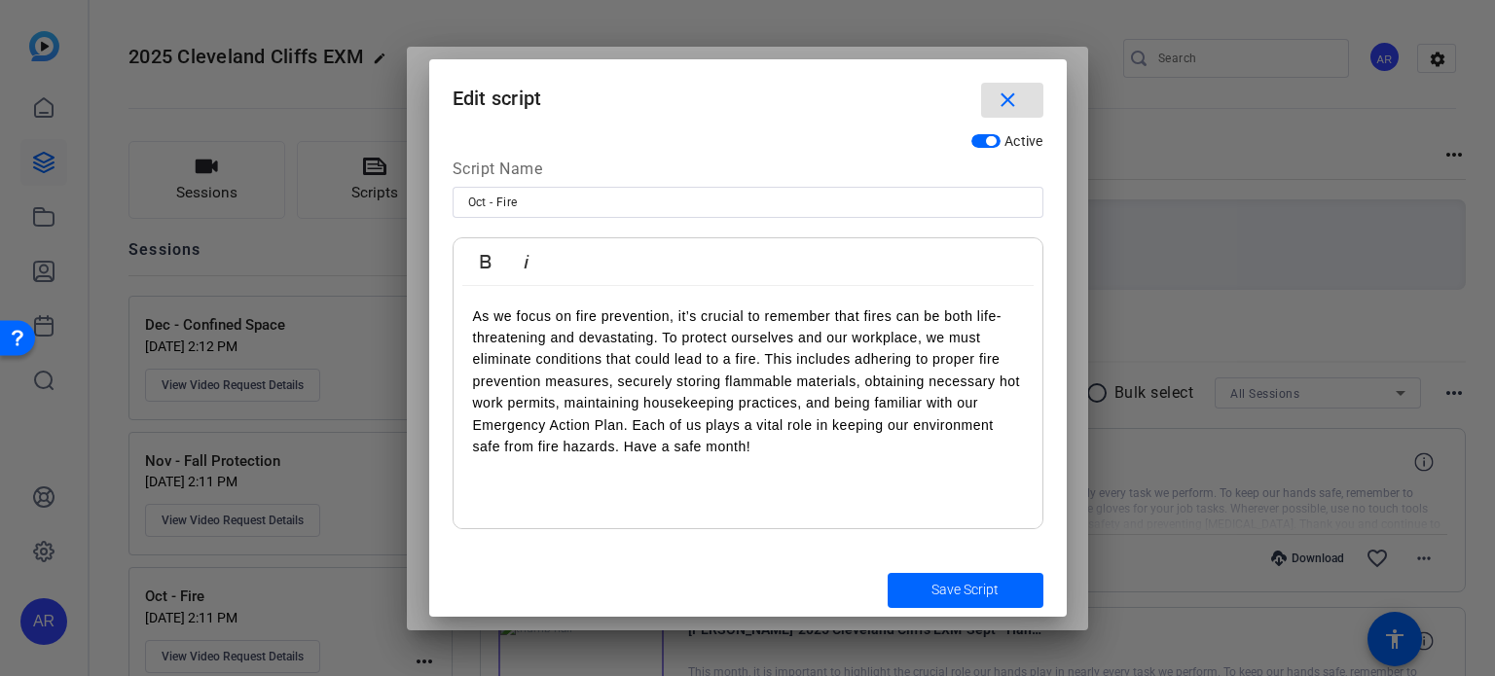
click at [1027, 90] on span "button" at bounding box center [1012, 100] width 62 height 47
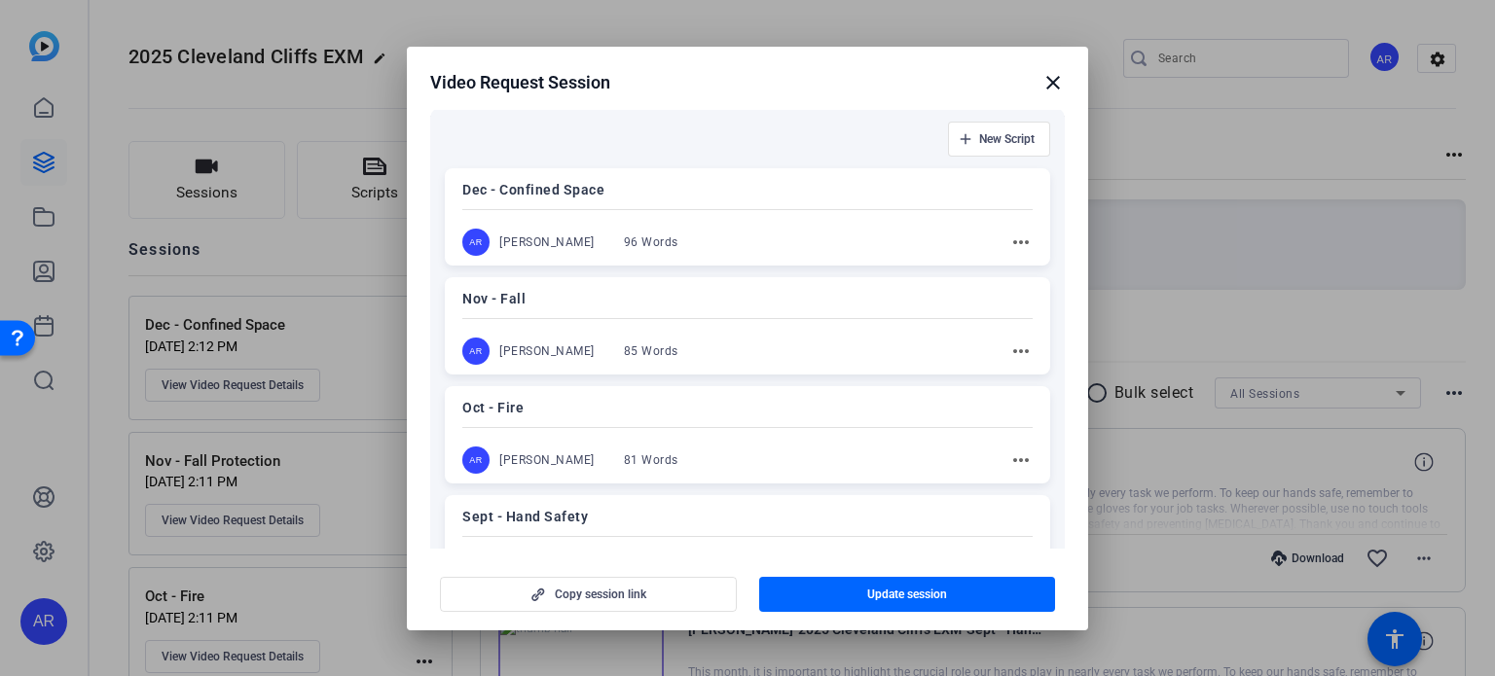
click at [734, 406] on p "Oct - Fire" at bounding box center [747, 407] width 570 height 23
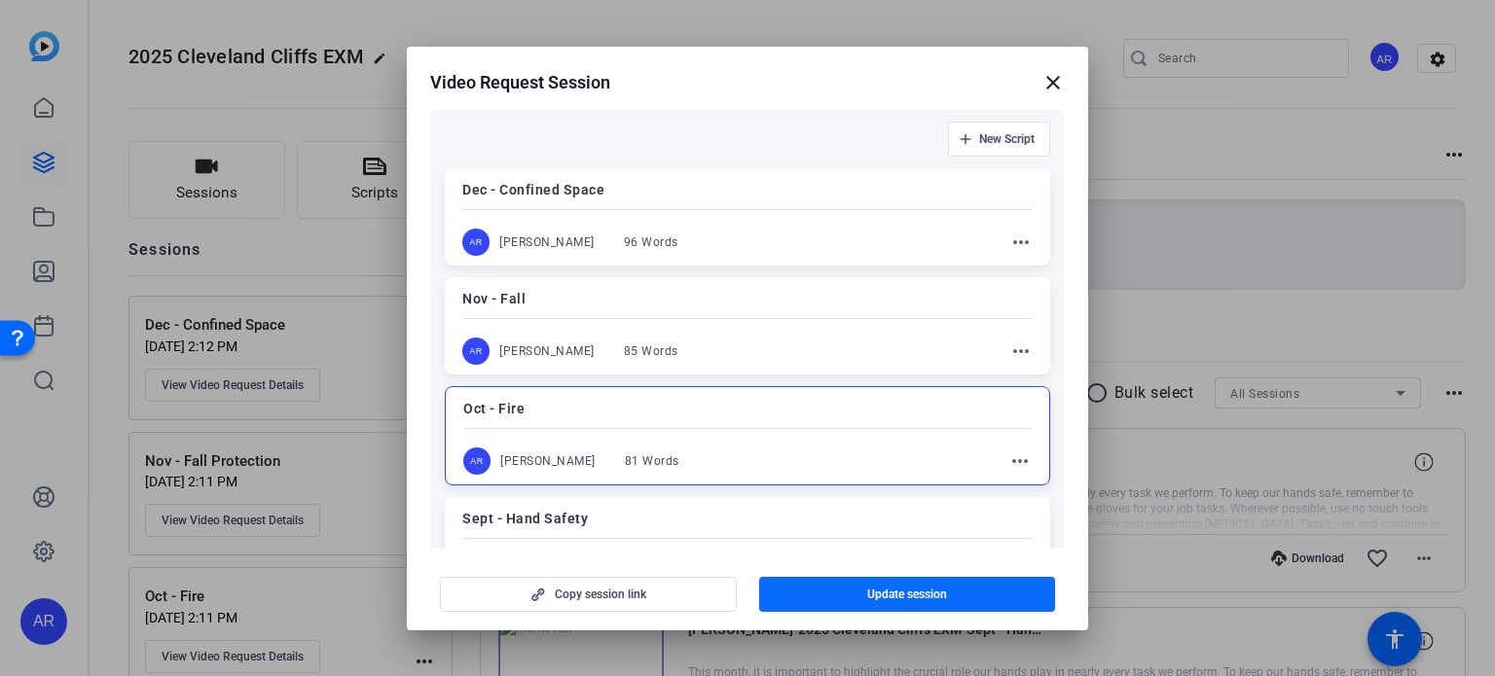
click at [817, 590] on span "button" at bounding box center [907, 594] width 297 height 47
drag, startPoint x: 902, startPoint y: 593, endPoint x: 889, endPoint y: 595, distance: 13.0
click at [889, 595] on span "Update session" at bounding box center [907, 595] width 80 height 16
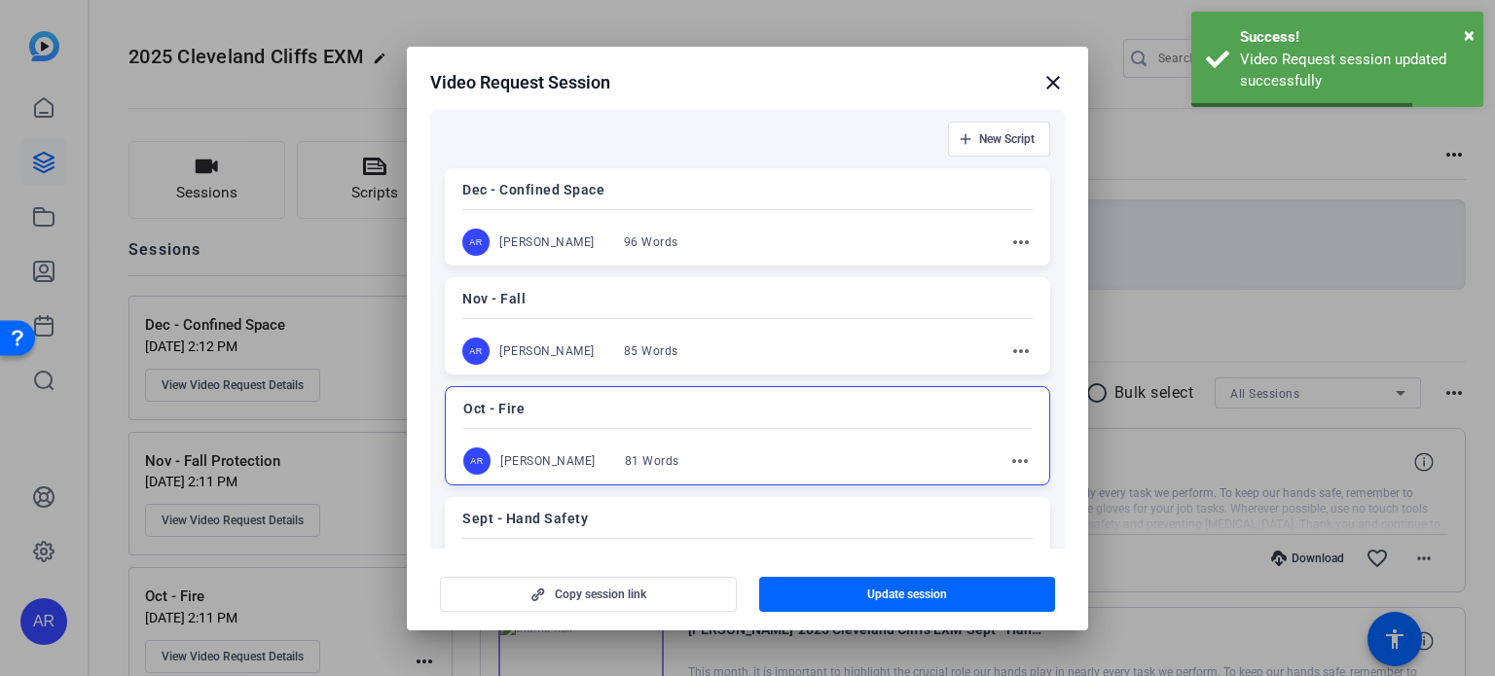
click at [1048, 81] on mat-icon "close" at bounding box center [1052, 82] width 23 height 23
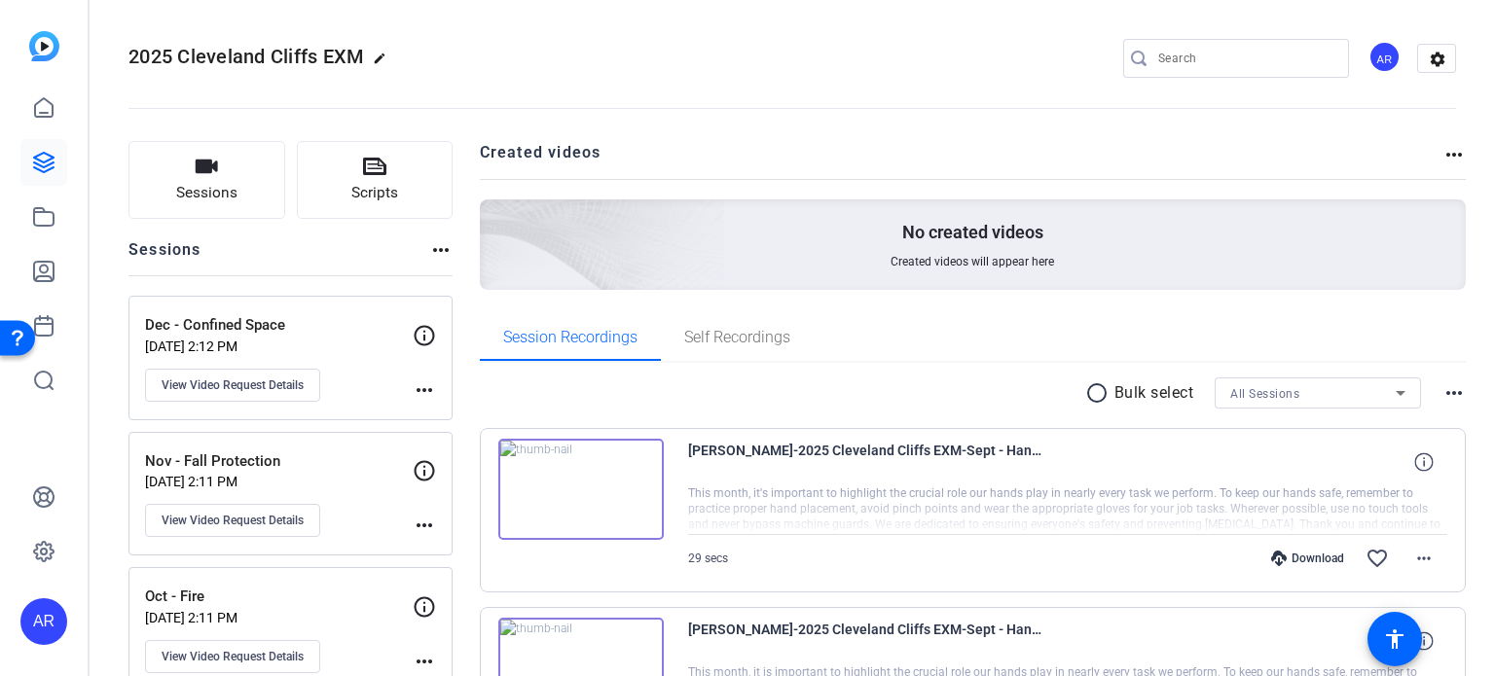
click at [311, 575] on div "Oct - Fire Nov 11, 2024 @ 2:11 PM View Video Request Details more_horiz" at bounding box center [290, 629] width 324 height 125
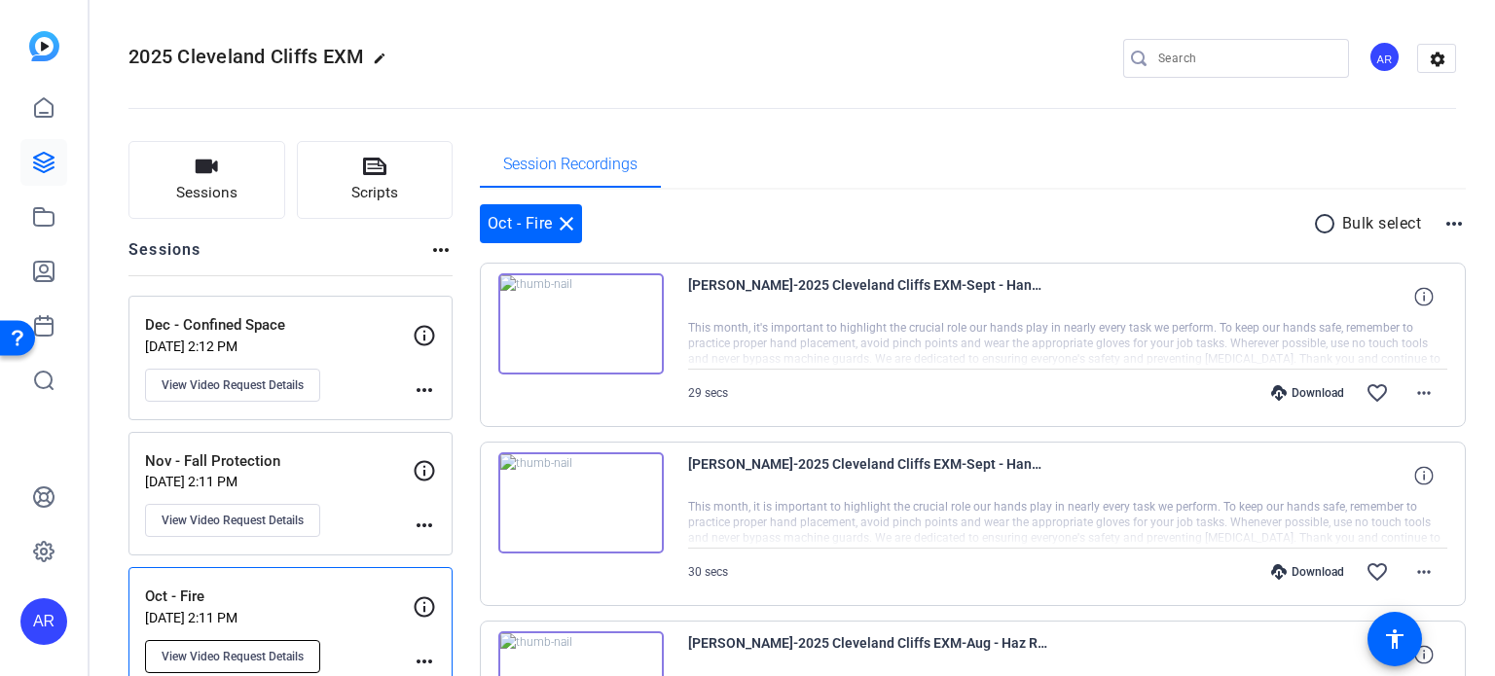
click at [289, 649] on span "View Video Request Details" at bounding box center [233, 657] width 142 height 16
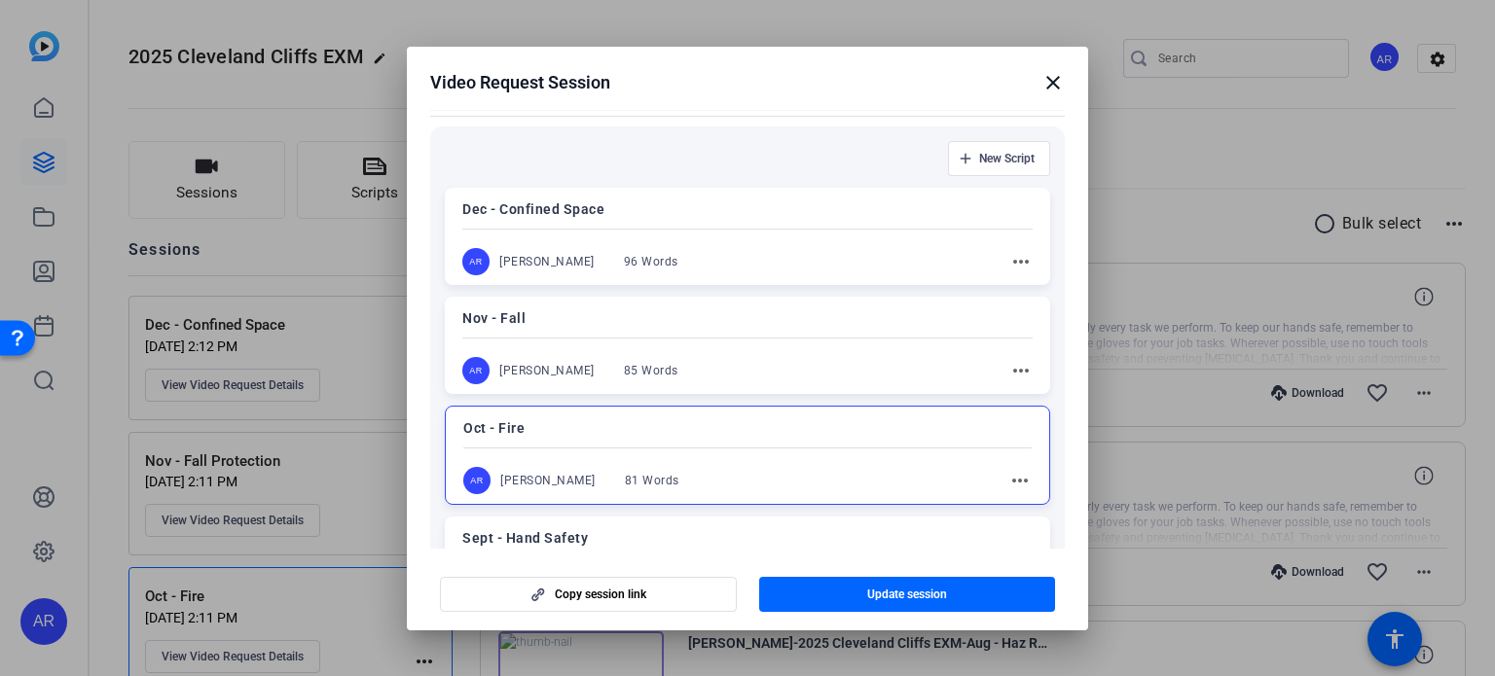
scroll to position [235, 0]
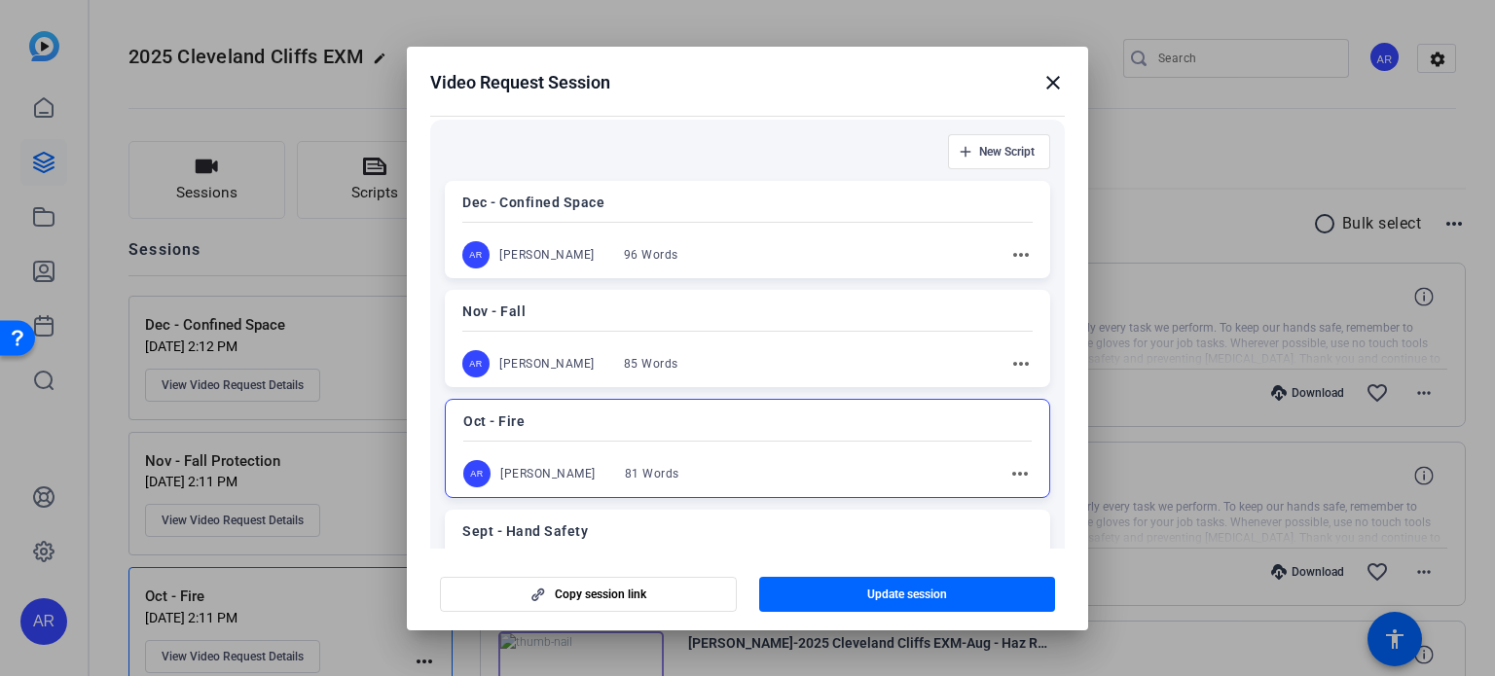
click at [1053, 81] on mat-icon "close" at bounding box center [1052, 82] width 23 height 23
